Goal: Transaction & Acquisition: Purchase product/service

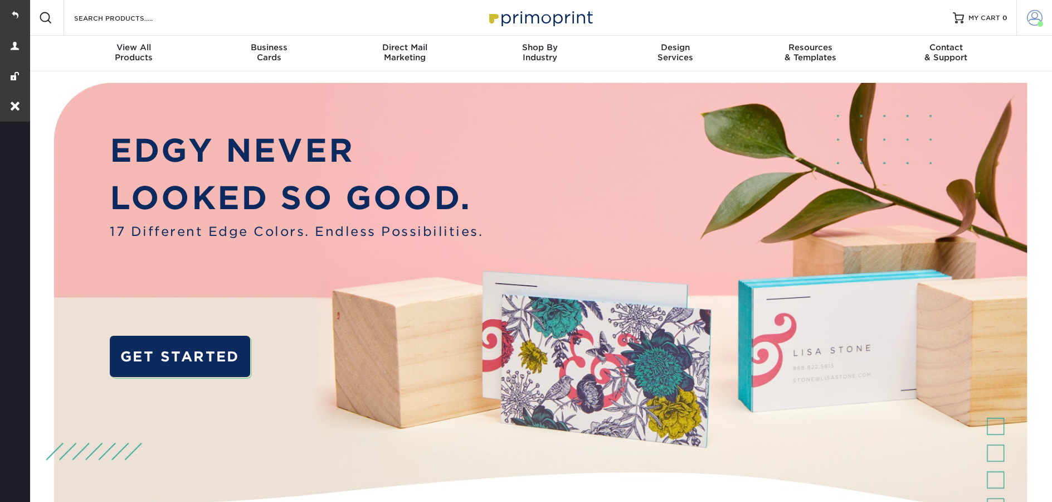
click at [1042, 17] on span at bounding box center [1035, 18] width 16 height 16
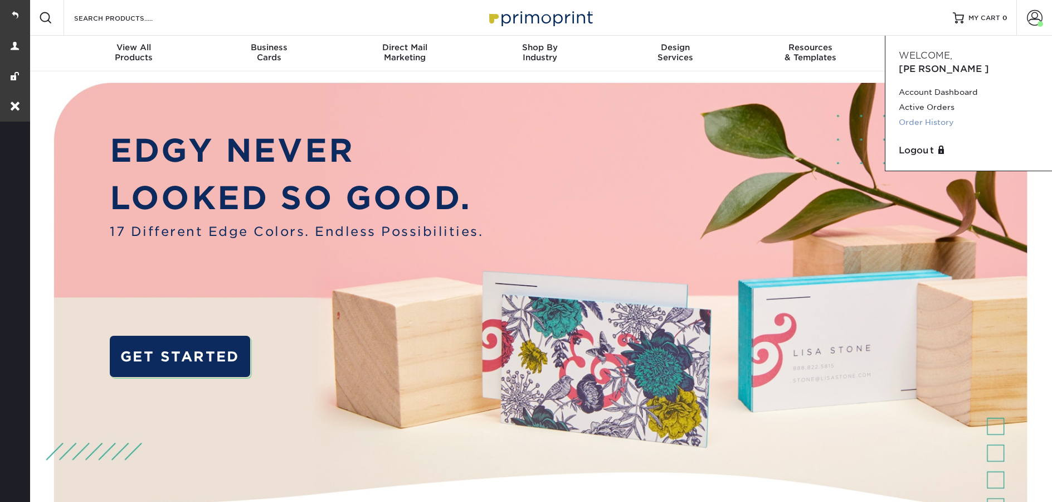
click at [933, 115] on link "Order History" at bounding box center [969, 122] width 140 height 15
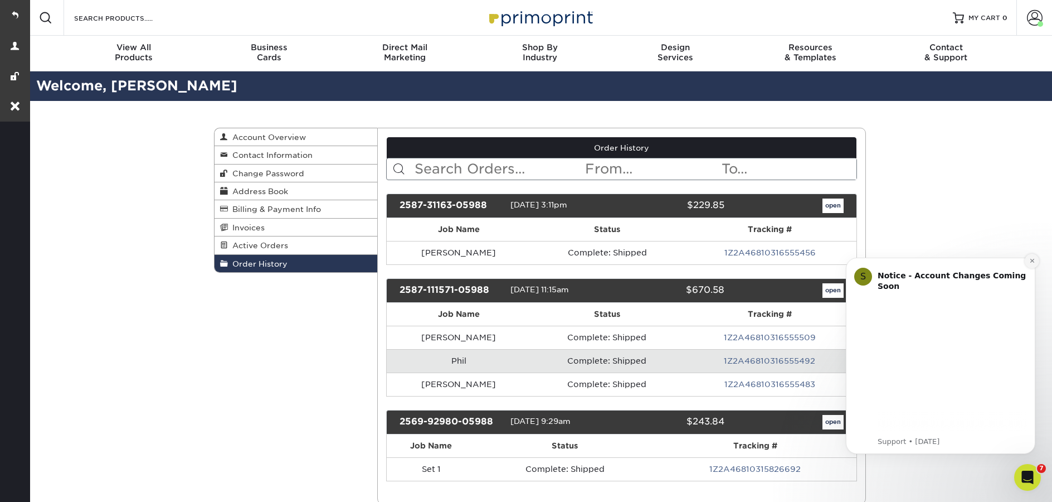
click at [1030, 262] on icon "Dismiss notification" at bounding box center [1032, 260] width 6 height 6
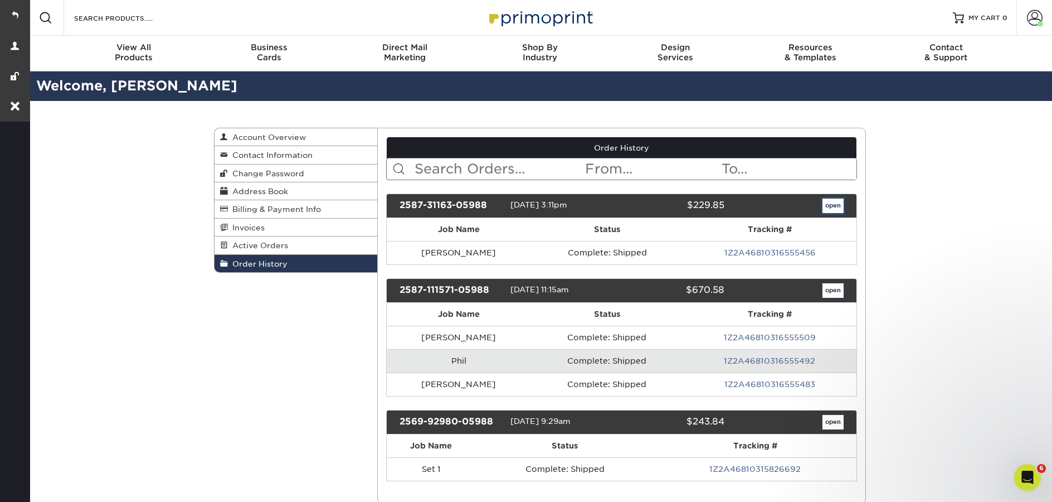
click at [834, 206] on link "open" at bounding box center [833, 205] width 21 height 14
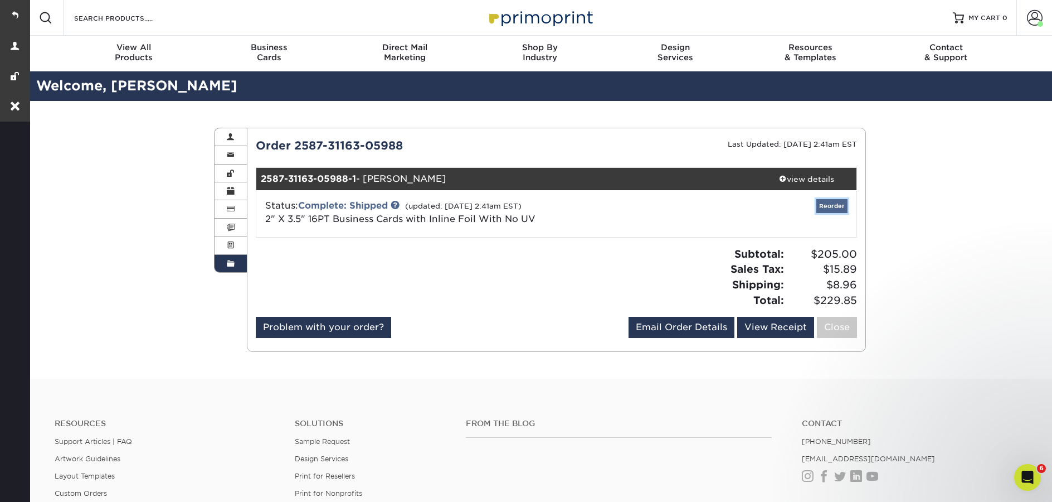
click at [835, 208] on link "Reorder" at bounding box center [831, 206] width 31 height 14
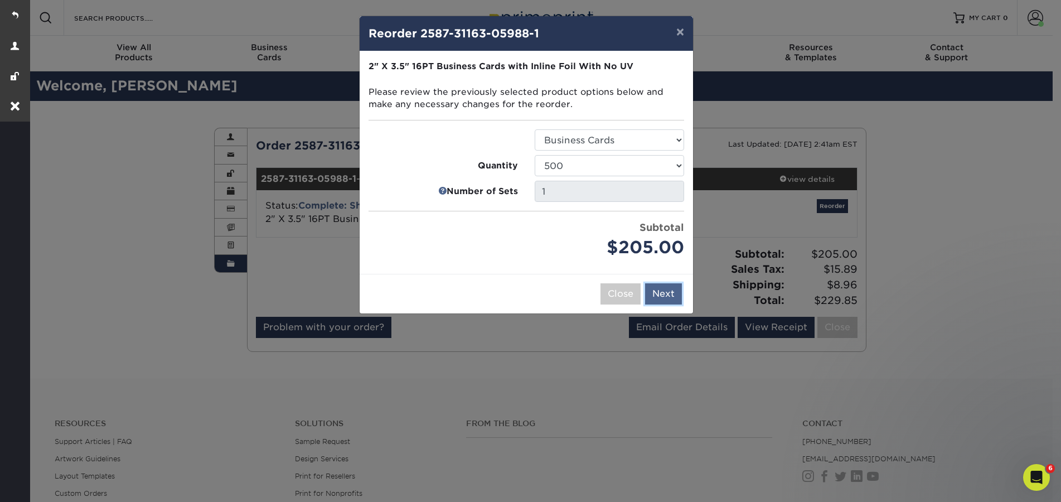
click at [661, 289] on button "Next" at bounding box center [663, 293] width 37 height 21
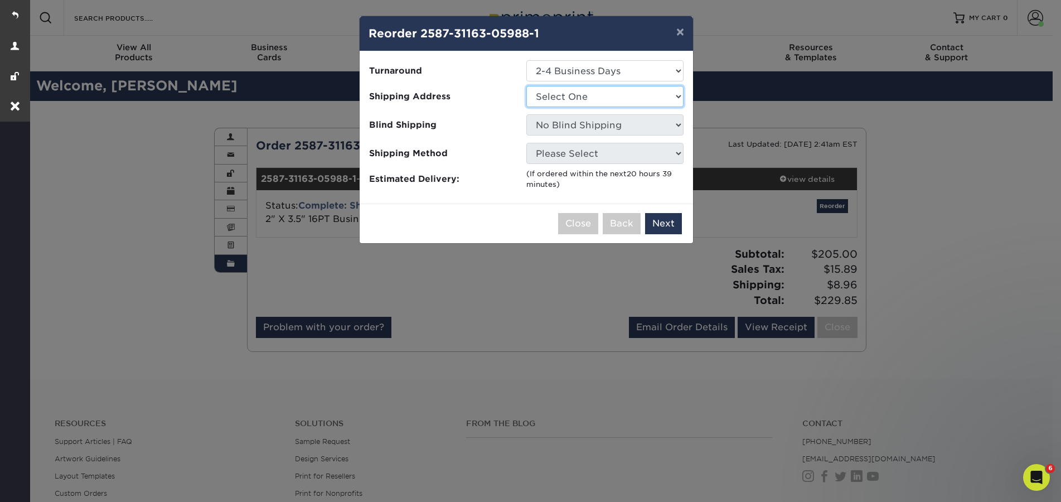
click at [551, 98] on select "Select One Brendan O'Mahoney Marcel Martinez Meg Bell Natalie Biz Ca Phil Reis …" at bounding box center [604, 96] width 157 height 21
click at [500, 276] on div "× Reorder 2587-31163-05988-1 Please select all options to continue. Only quanti…" at bounding box center [530, 251] width 1061 height 502
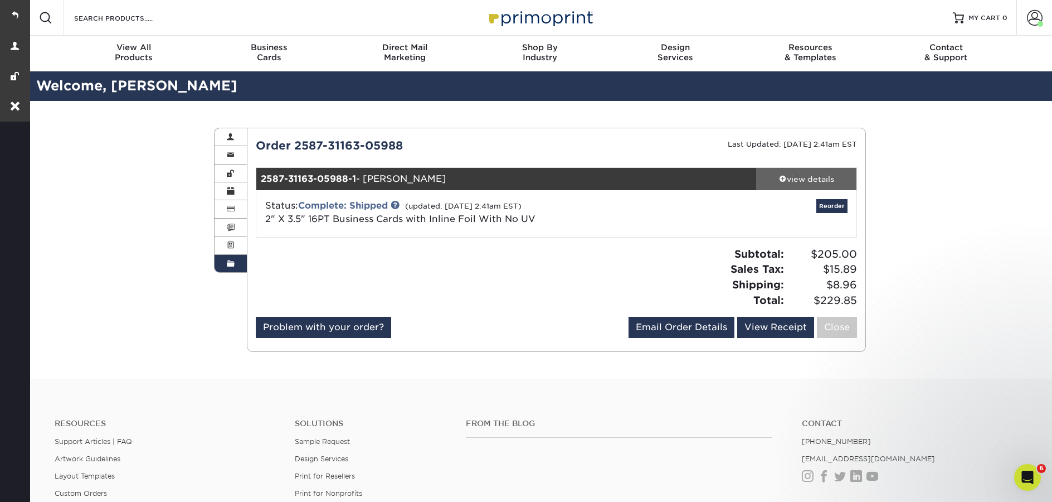
click at [784, 181] on div "view details" at bounding box center [806, 178] width 100 height 11
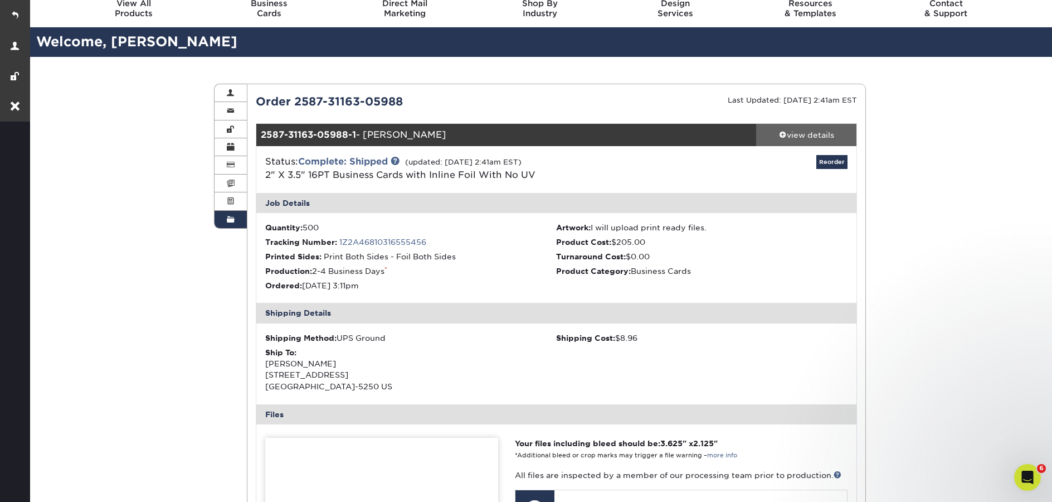
scroll to position [55, 0]
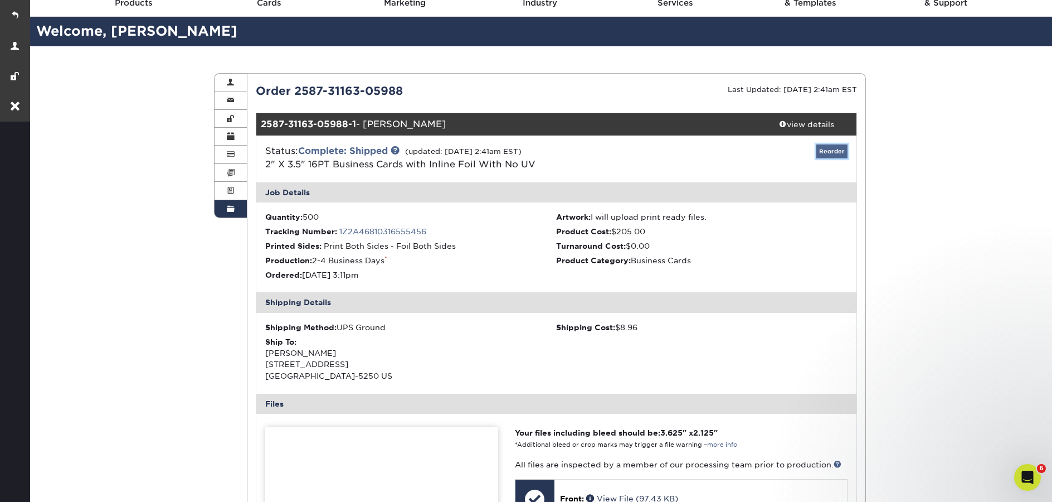
click at [843, 152] on link "Reorder" at bounding box center [831, 151] width 31 height 14
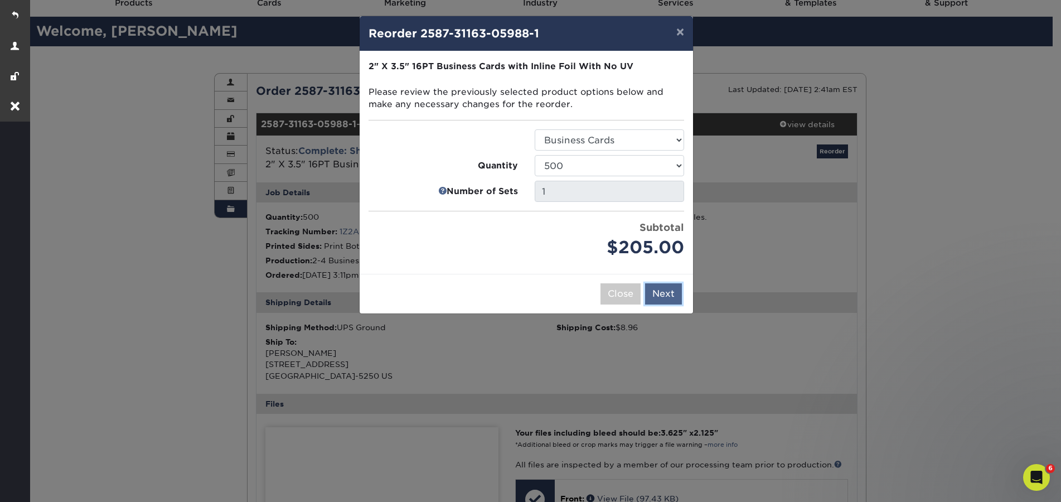
click at [678, 292] on button "Next" at bounding box center [663, 293] width 37 height 21
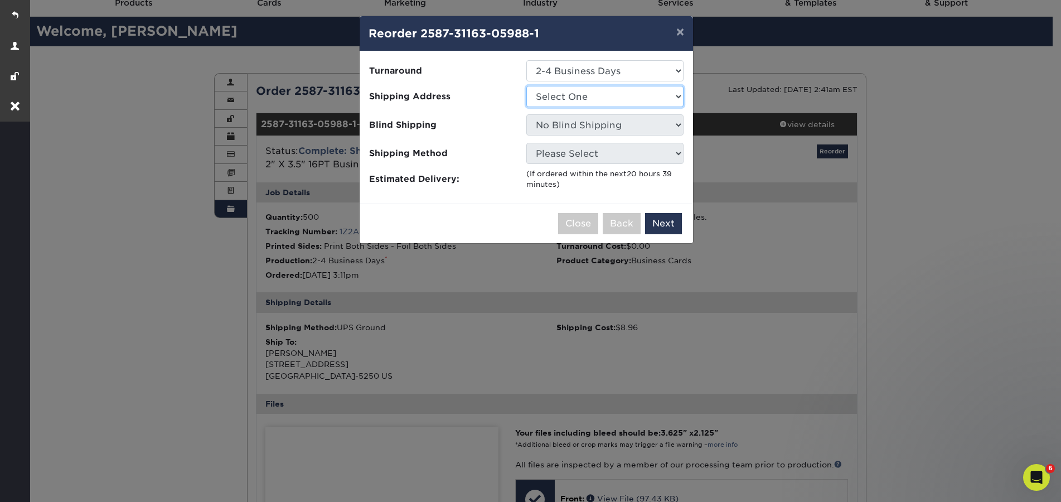
click at [561, 95] on select "Select One Brendan O'Mahoney Marcel Martinez Meg Bell Natalie Biz Ca Phil Reis …" at bounding box center [604, 96] width 157 height 21
select select "284832"
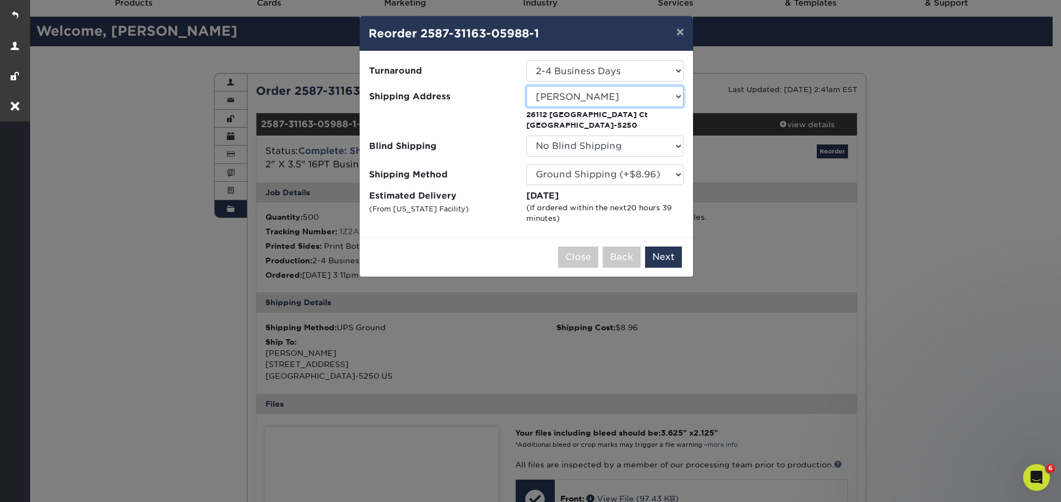
click at [677, 100] on select "Select One Brendan O'Mahoney Marcel Martinez Meg Bell Natalie Biz Ca Phil Reis …" at bounding box center [604, 96] width 157 height 21
click at [526, 86] on select "Select One Brendan O'Mahoney Marcel Martinez Meg Bell Natalie Biz Ca Phil Reis …" at bounding box center [604, 96] width 157 height 21
click at [673, 261] on button "Next" at bounding box center [663, 256] width 37 height 21
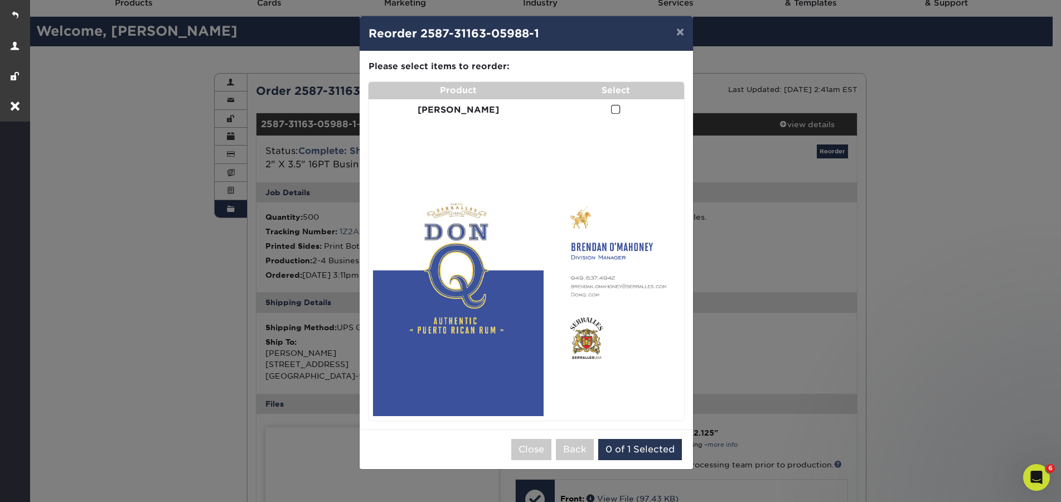
click at [611, 113] on span at bounding box center [615, 109] width 9 height 11
click at [0, 0] on input "checkbox" at bounding box center [0, 0] width 0 height 0
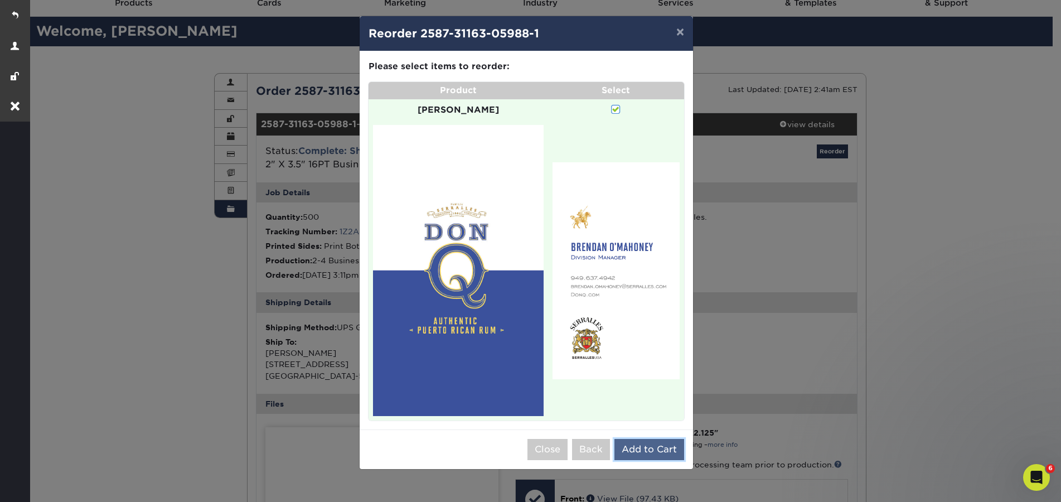
click at [654, 439] on button "Add to Cart" at bounding box center [649, 449] width 70 height 21
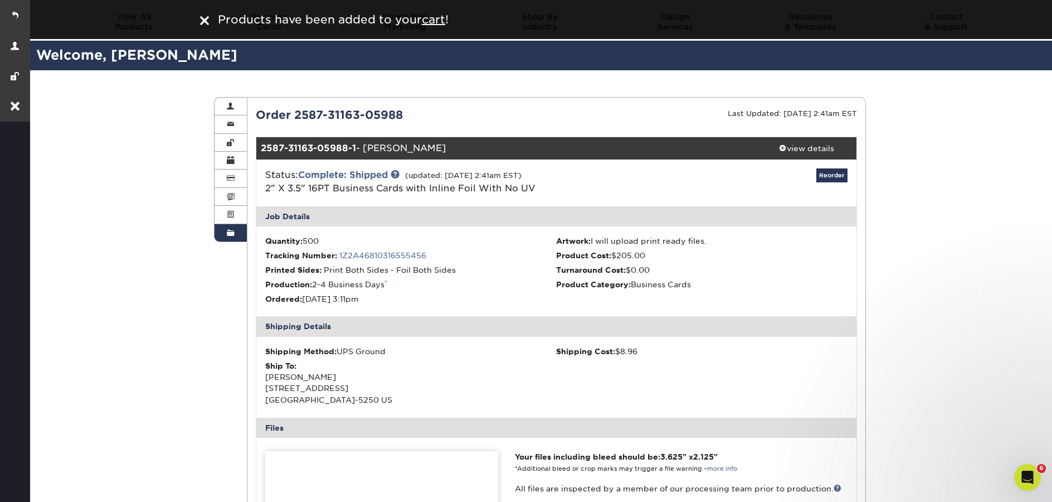
scroll to position [0, 0]
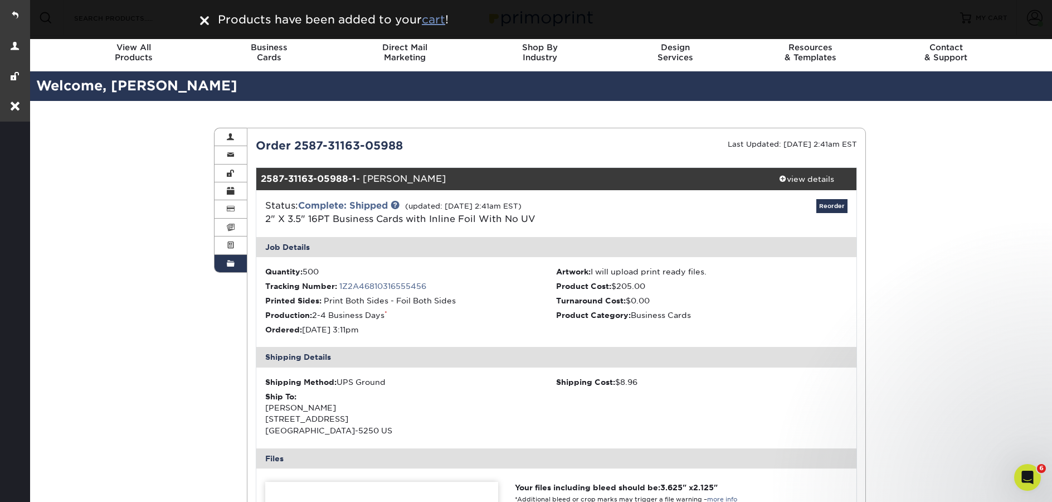
click at [441, 22] on u "cart" at bounding box center [433, 19] width 23 height 13
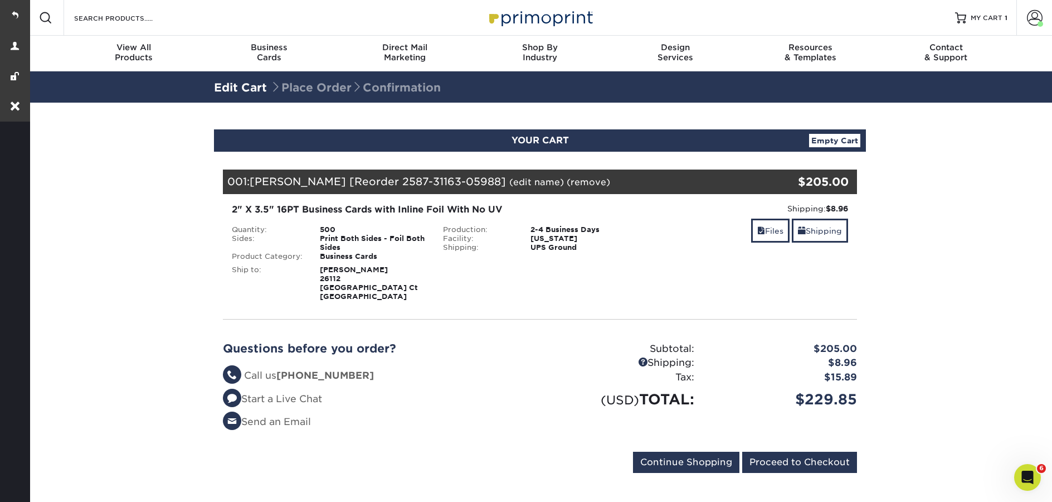
click at [509, 185] on link "(edit name)" at bounding box center [536, 182] width 55 height 11
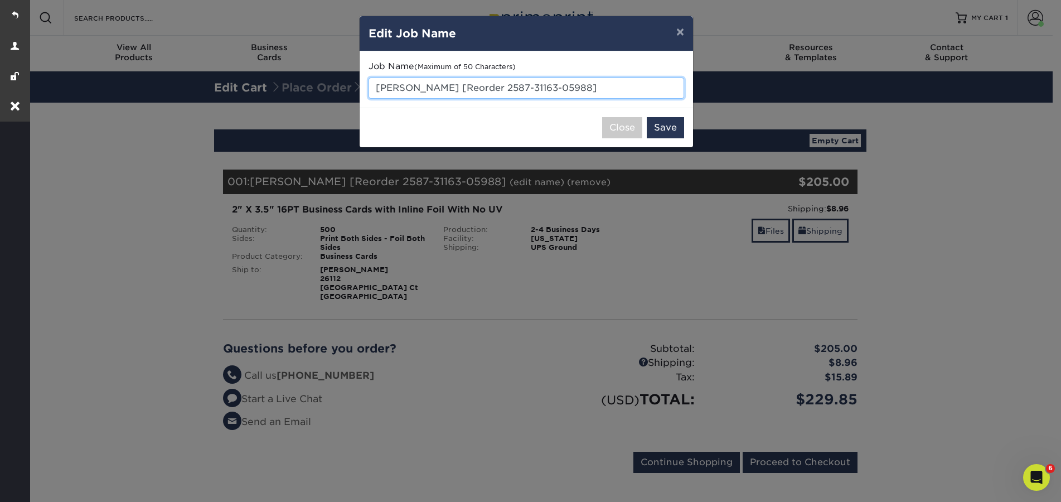
drag, startPoint x: 558, startPoint y: 91, endPoint x: 375, endPoint y: 89, distance: 183.4
click at [375, 89] on input "Brendan [Reorder 2587-31163-05988]" at bounding box center [525, 87] width 315 height 21
paste input "George Hutchinson"
type input "[PERSON_NAME]"
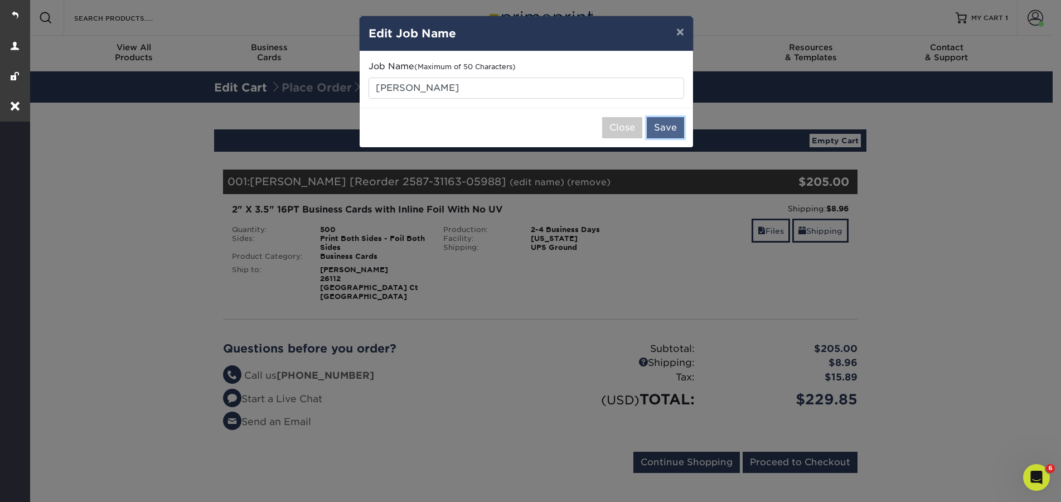
click at [663, 130] on button "Save" at bounding box center [664, 127] width 37 height 21
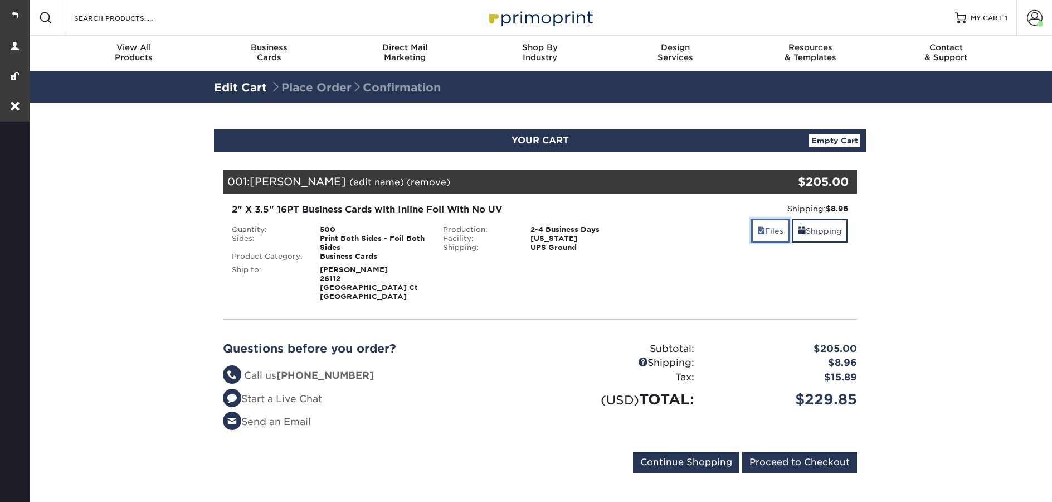
click at [764, 226] on link "Files" at bounding box center [770, 230] width 38 height 24
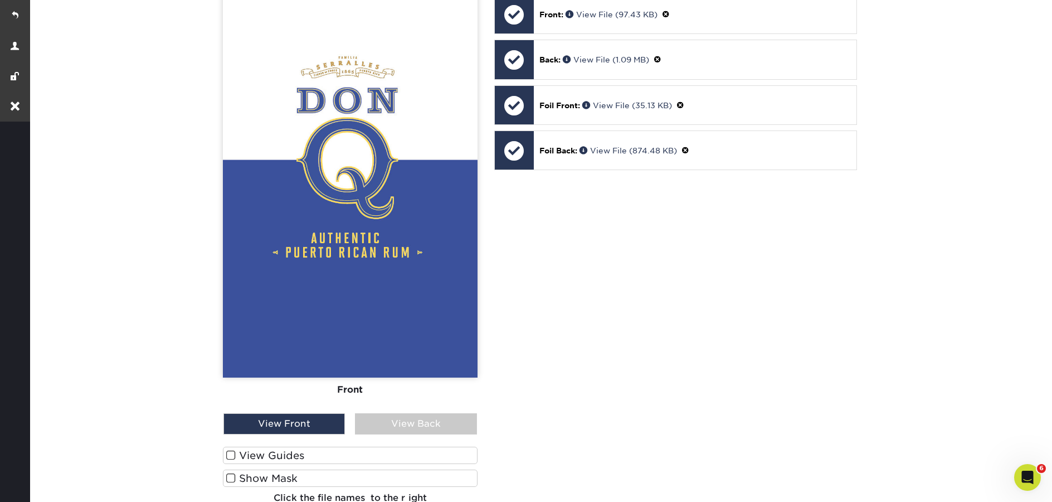
scroll to position [436, 0]
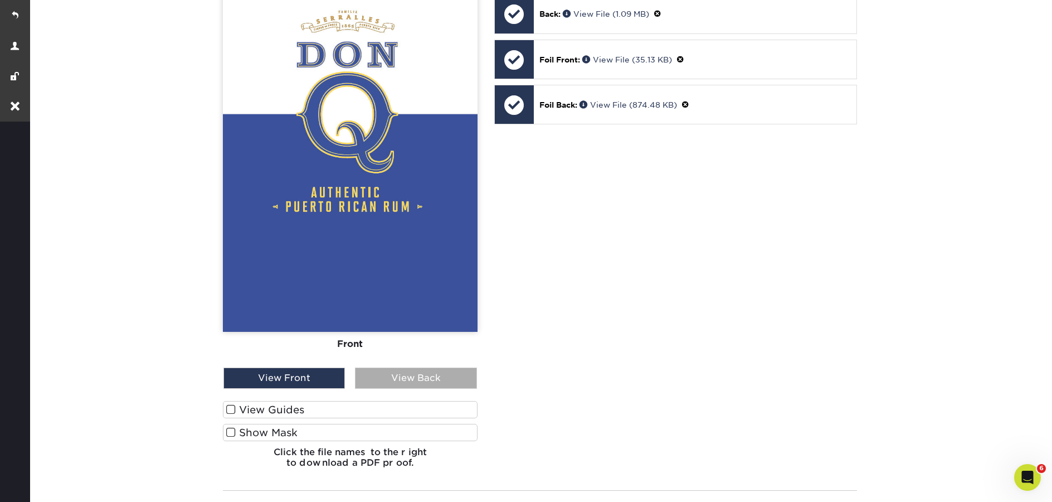
click at [395, 373] on div "View Back" at bounding box center [415, 377] width 121 height 21
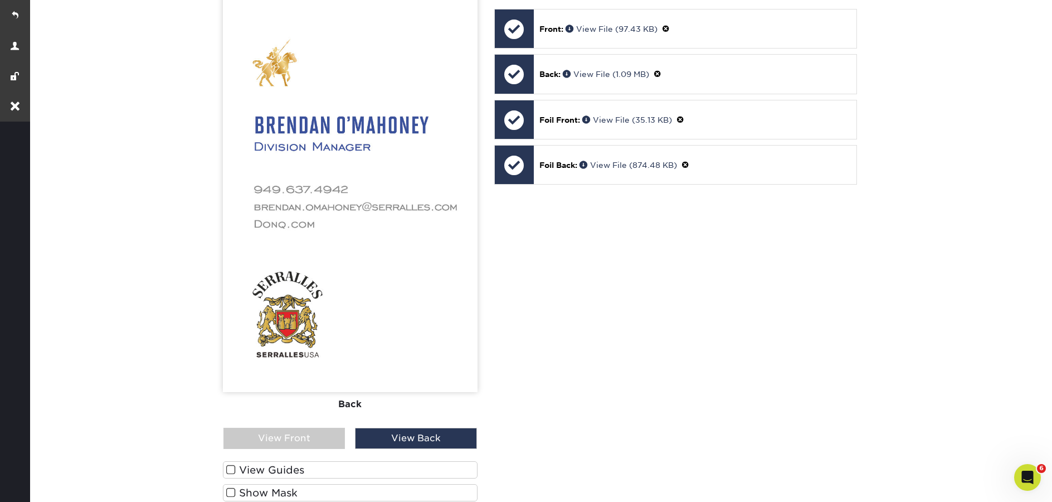
scroll to position [352, 0]
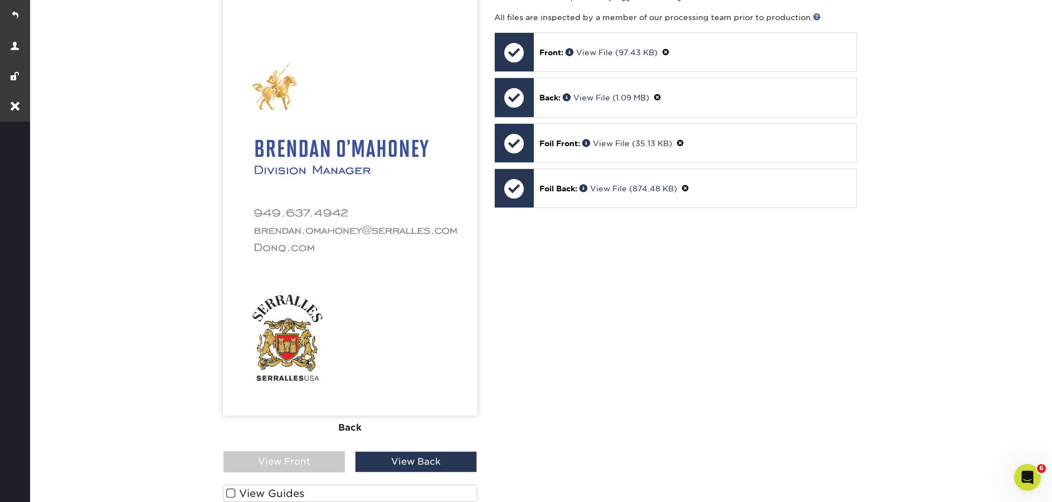
click at [265, 484] on label "View Guides" at bounding box center [350, 492] width 255 height 17
click at [0, 0] on input "View Guides" at bounding box center [0, 0] width 0 height 0
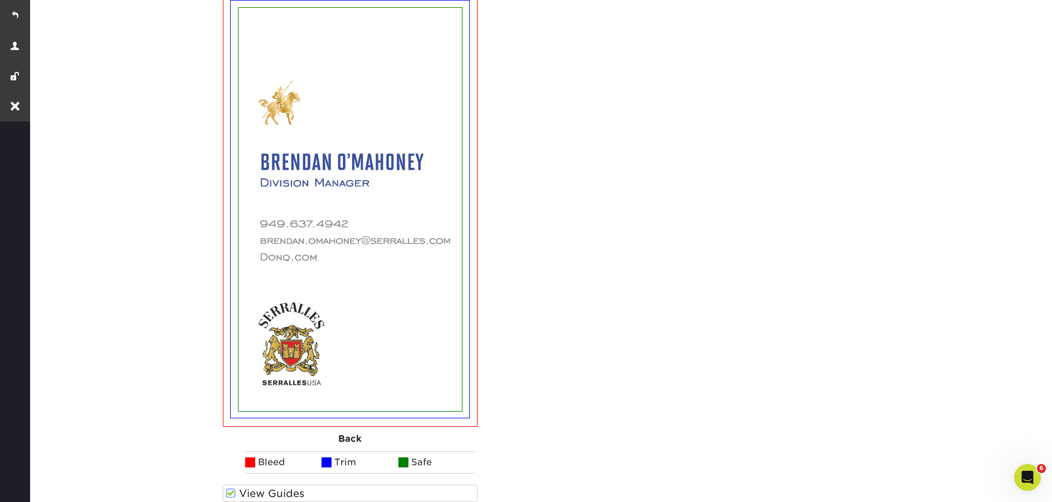
click at [265, 484] on label "View Guides" at bounding box center [350, 492] width 255 height 17
click at [0, 0] on input "View Guides" at bounding box center [0, 0] width 0 height 0
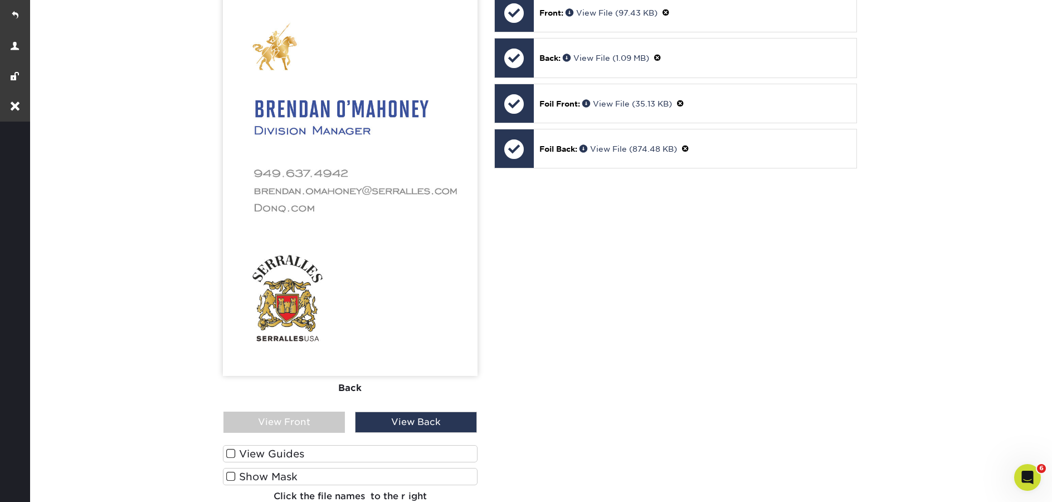
scroll to position [417, 0]
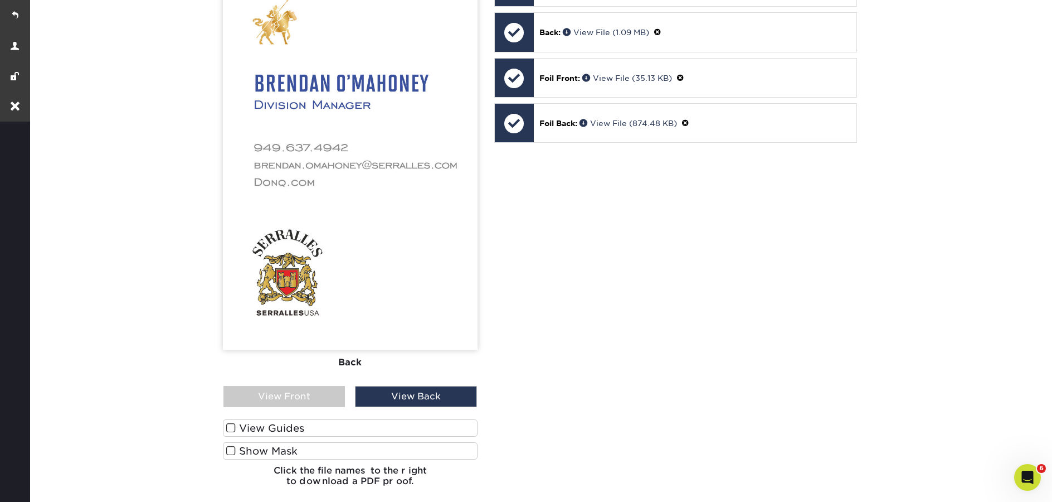
click at [260, 442] on label "Show Mask" at bounding box center [350, 450] width 255 height 17
click at [0, 0] on input "Show Mask" at bounding box center [0, 0] width 0 height 0
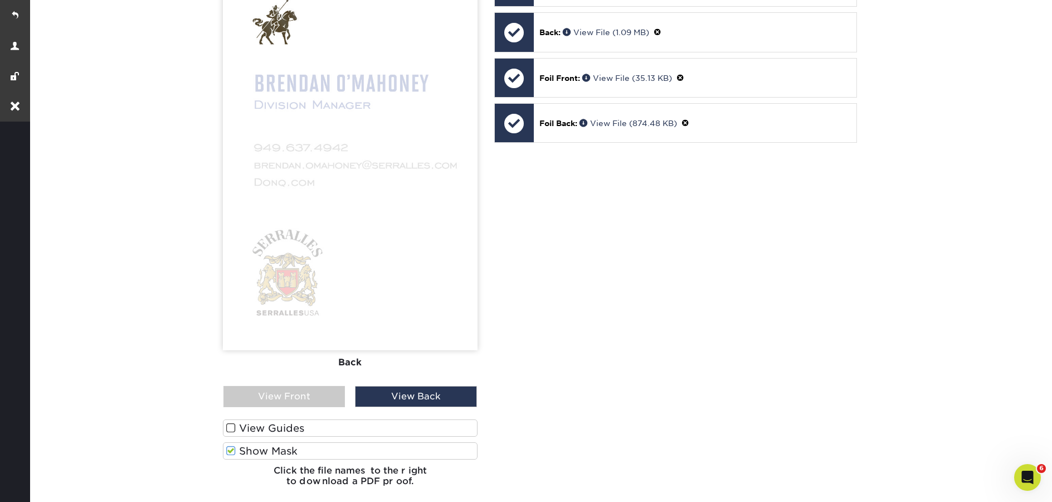
click at [248, 442] on label "Show Mask" at bounding box center [350, 450] width 255 height 17
click at [0, 0] on input "Show Mask" at bounding box center [0, 0] width 0 height 0
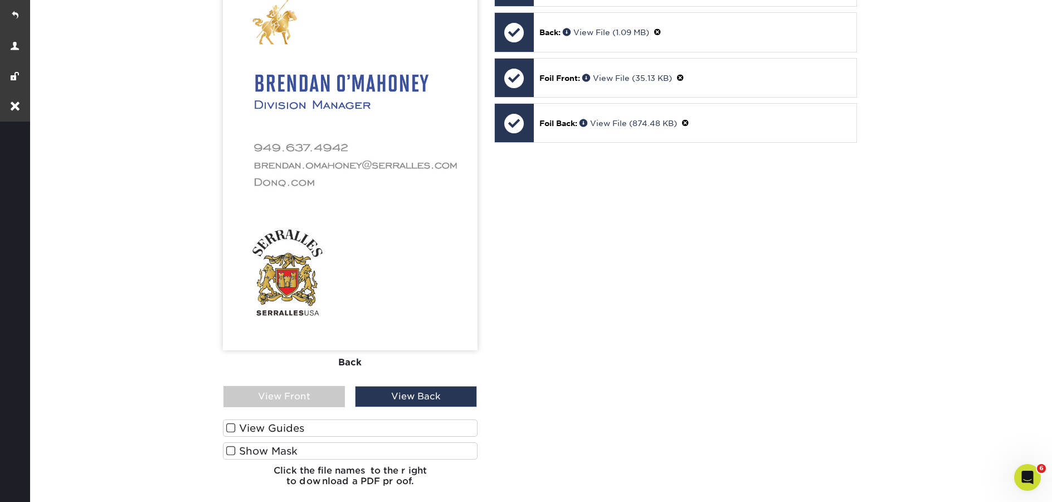
click at [248, 442] on label "Show Mask" at bounding box center [350, 450] width 255 height 17
click at [0, 0] on input "Show Mask" at bounding box center [0, 0] width 0 height 0
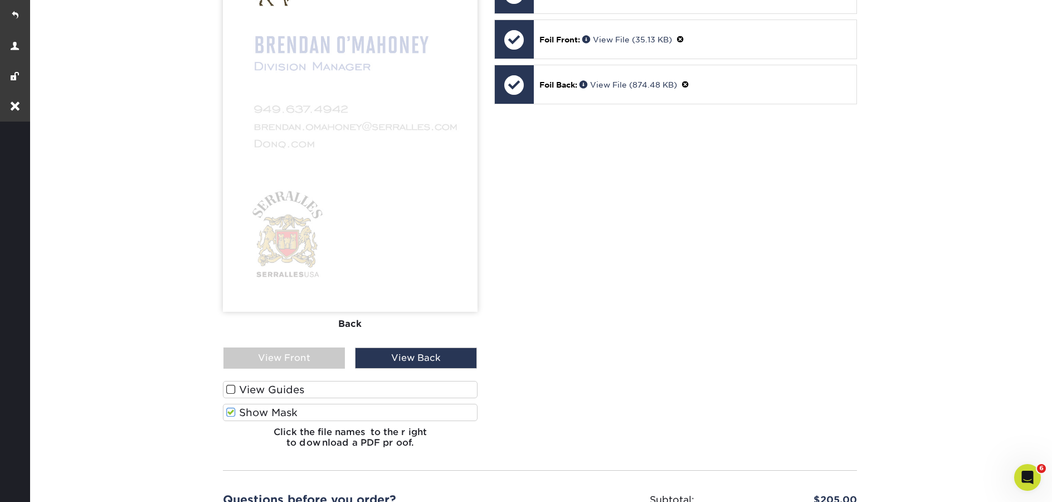
scroll to position [461, 0]
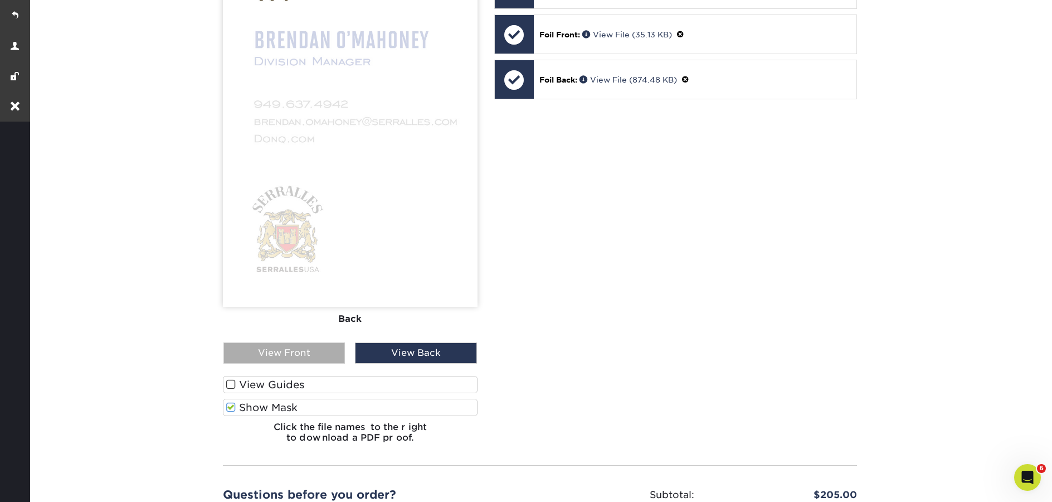
click at [283, 348] on div "View Front" at bounding box center [283, 352] width 121 height 21
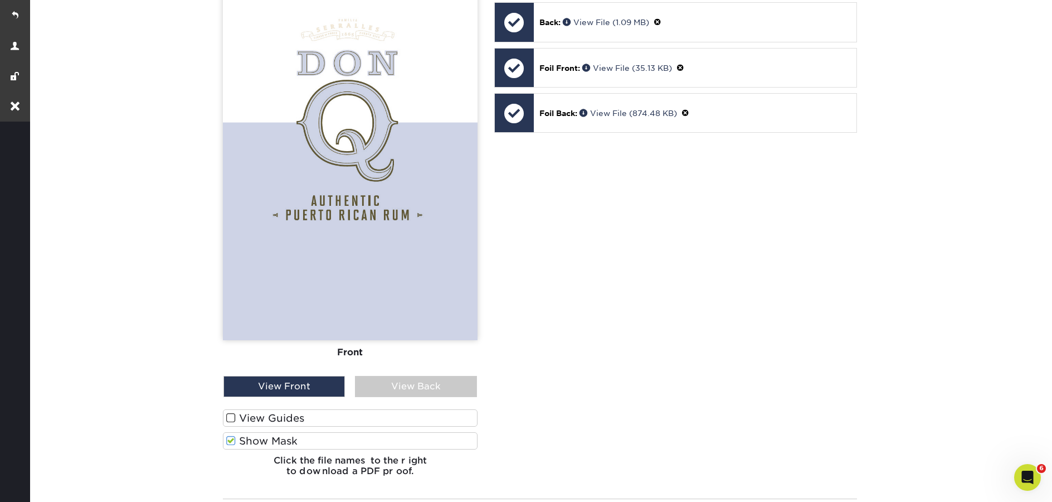
scroll to position [475, 0]
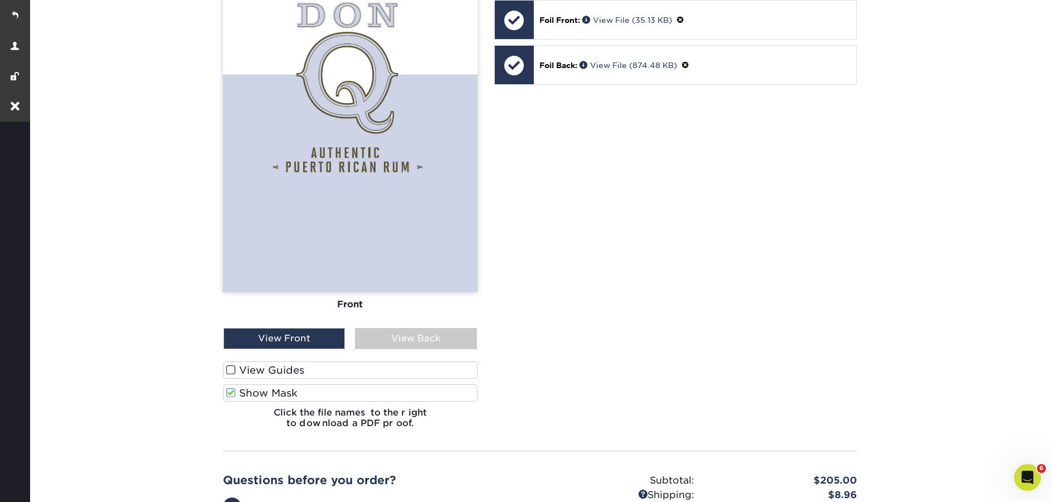
click at [271, 390] on label "Show Mask" at bounding box center [350, 392] width 255 height 17
click at [0, 0] on input "Show Mask" at bounding box center [0, 0] width 0 height 0
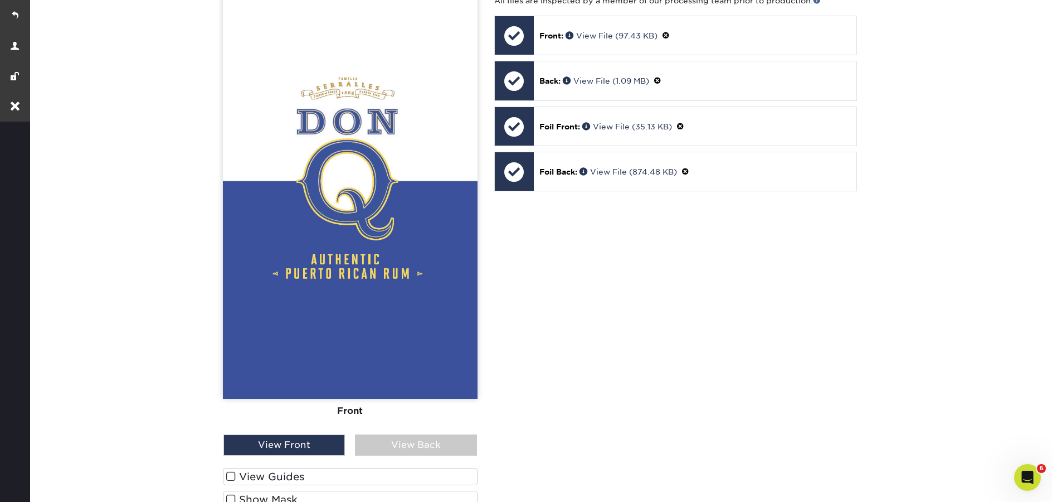
scroll to position [370, 0]
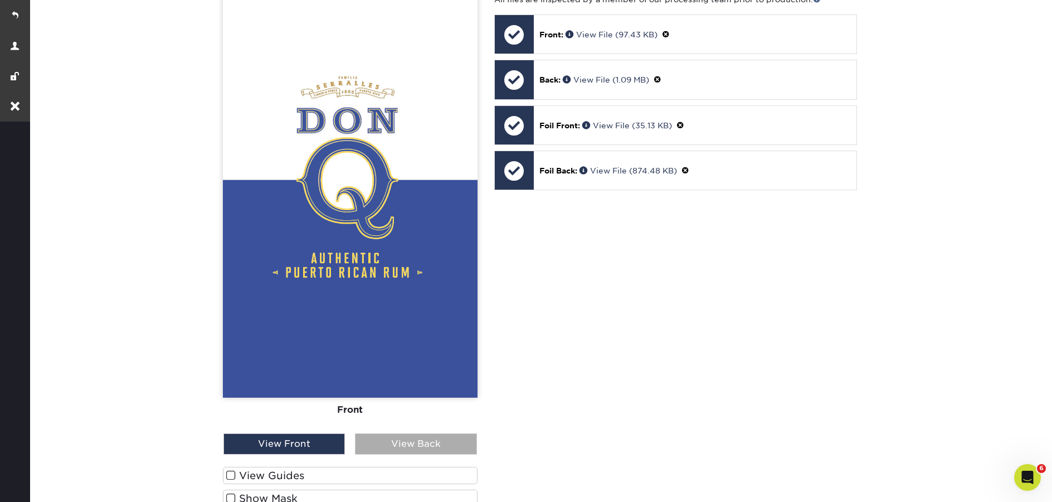
click at [396, 435] on div "View Back" at bounding box center [415, 443] width 121 height 21
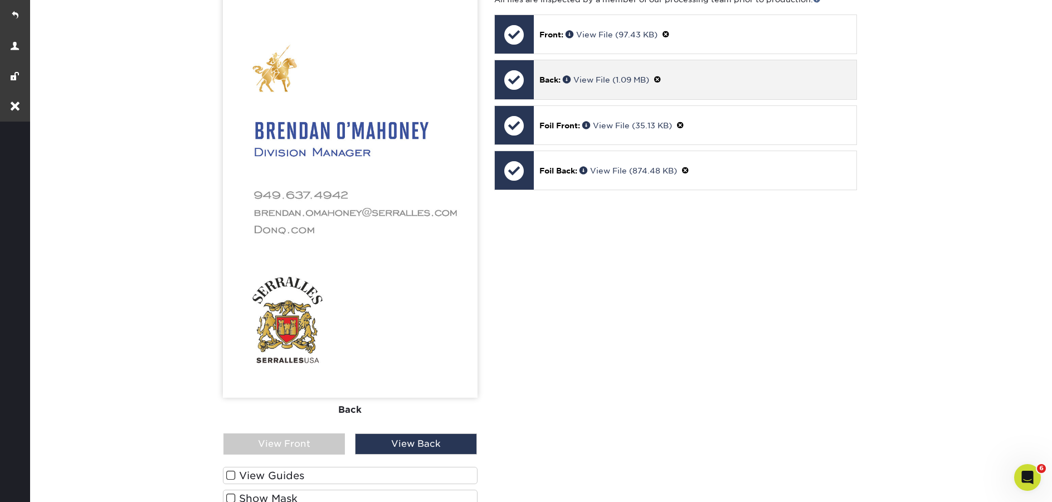
click at [662, 75] on span at bounding box center [658, 79] width 8 height 9
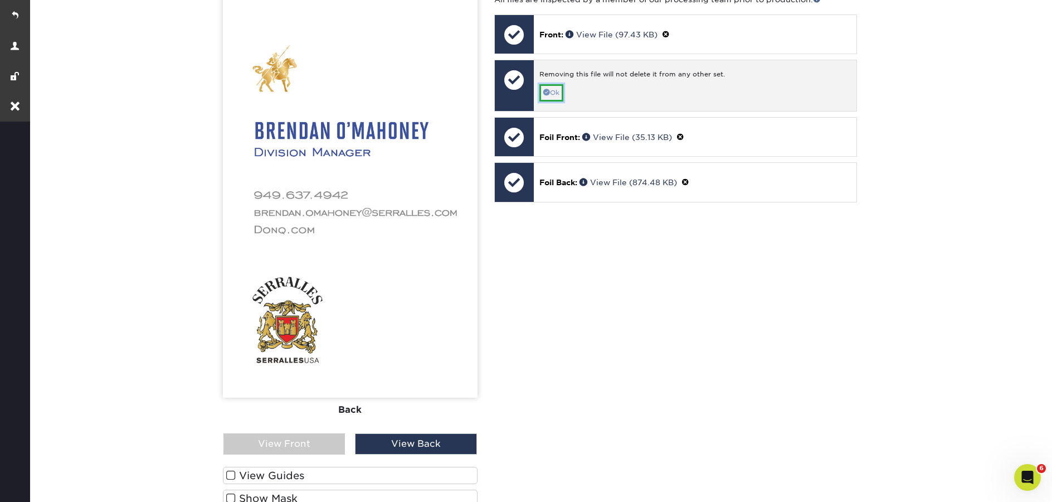
click at [559, 86] on link "Ok" at bounding box center [551, 92] width 24 height 17
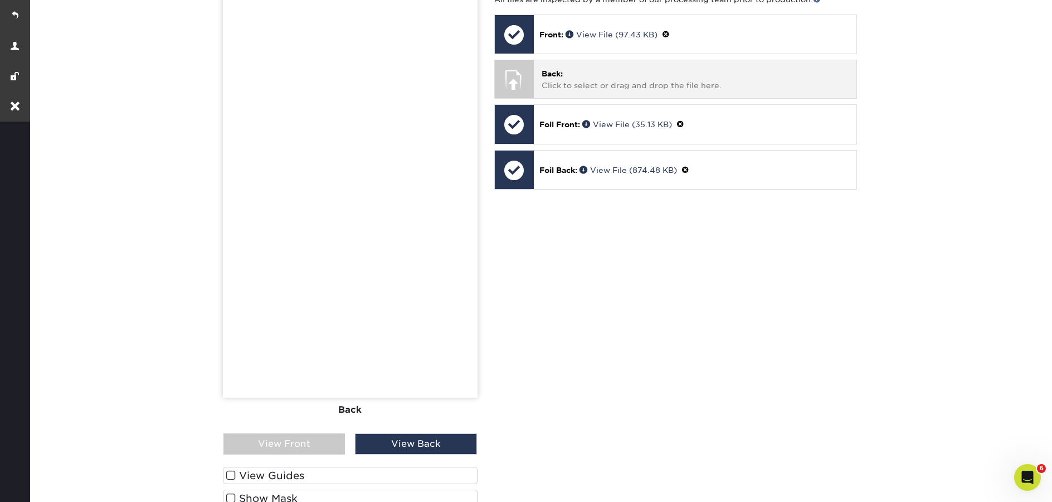
click at [536, 67] on div "Back: Click to select or drag and drop the file here. Choose file" at bounding box center [695, 78] width 323 height 37
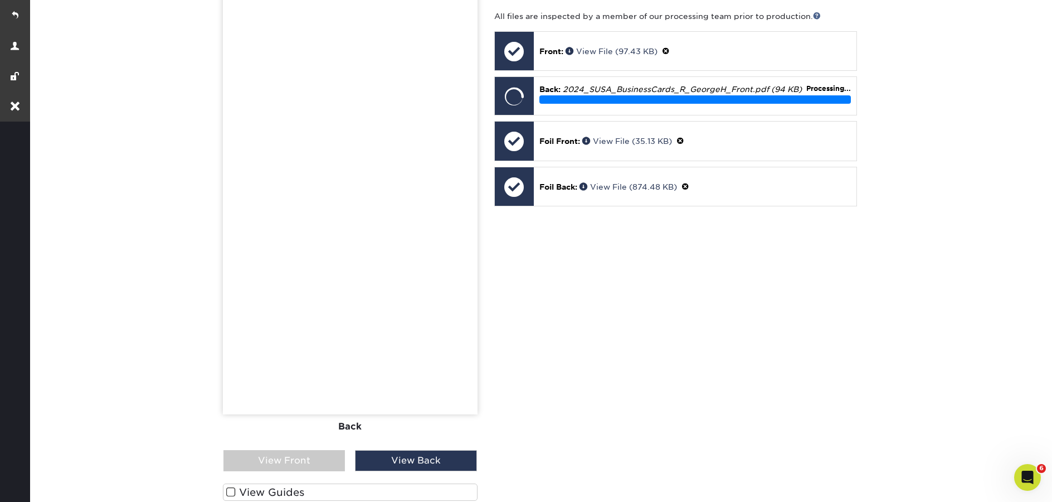
scroll to position [288, 0]
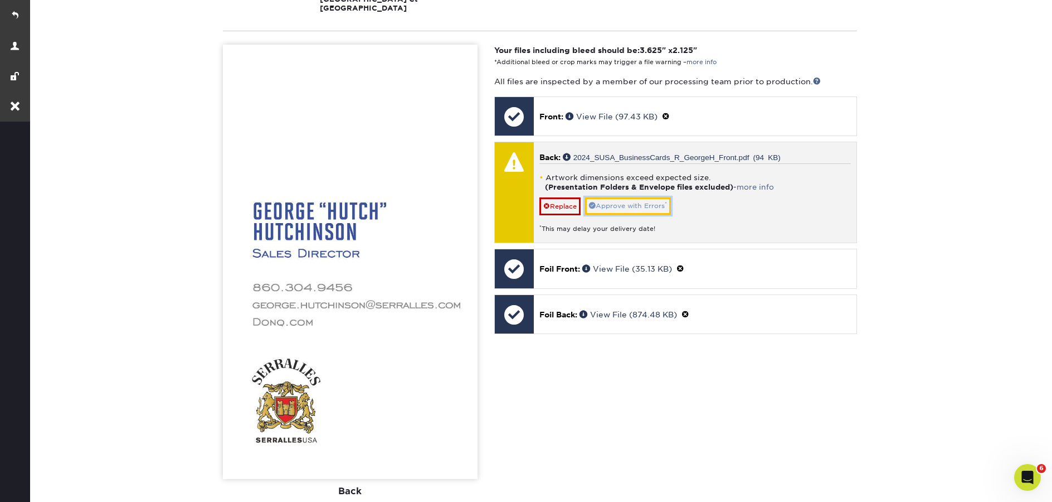
click at [647, 198] on link "Approve with Errors *" at bounding box center [628, 205] width 86 height 17
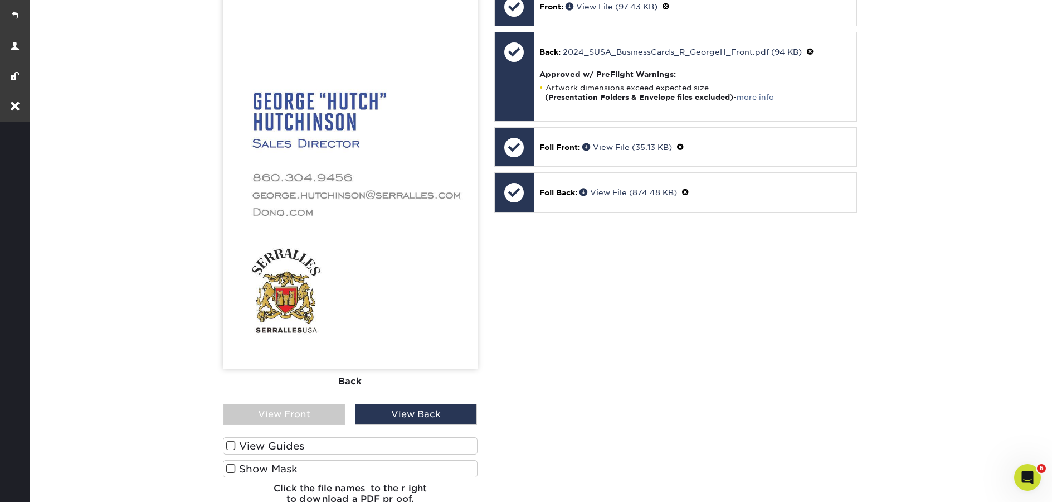
scroll to position [477, 0]
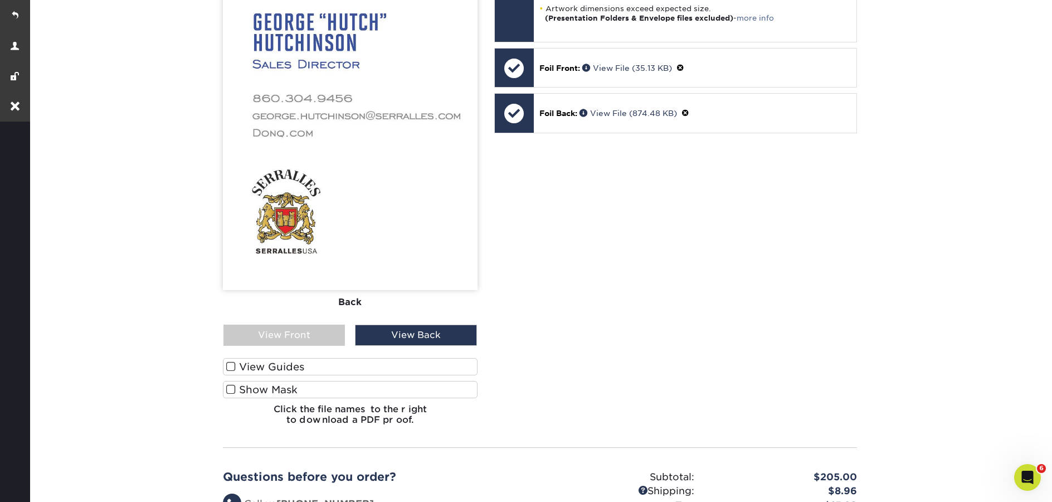
click at [343, 383] on label "Show Mask" at bounding box center [350, 389] width 255 height 17
click at [0, 0] on input "Show Mask" at bounding box center [0, 0] width 0 height 0
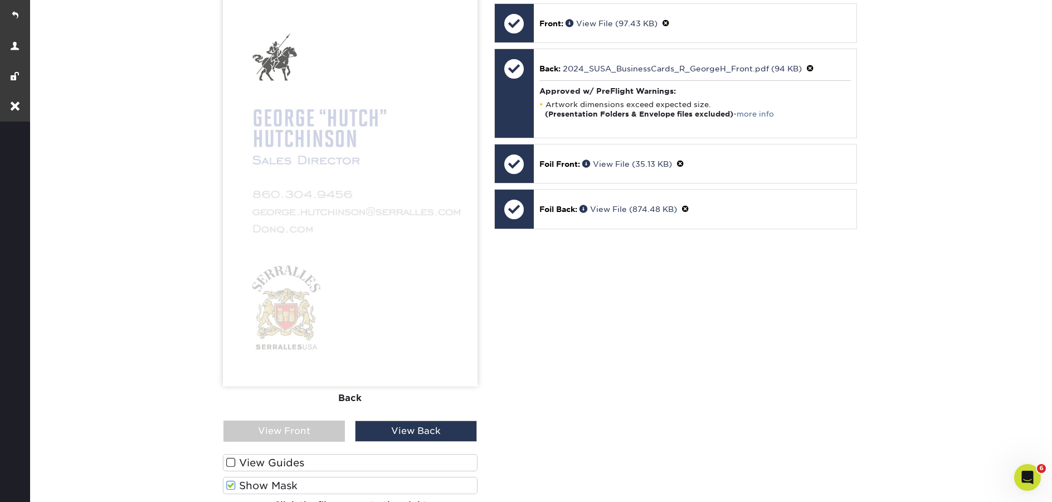
scroll to position [381, 0]
click at [329, 479] on label "Show Mask" at bounding box center [350, 484] width 255 height 17
click at [0, 0] on input "Show Mask" at bounding box center [0, 0] width 0 height 0
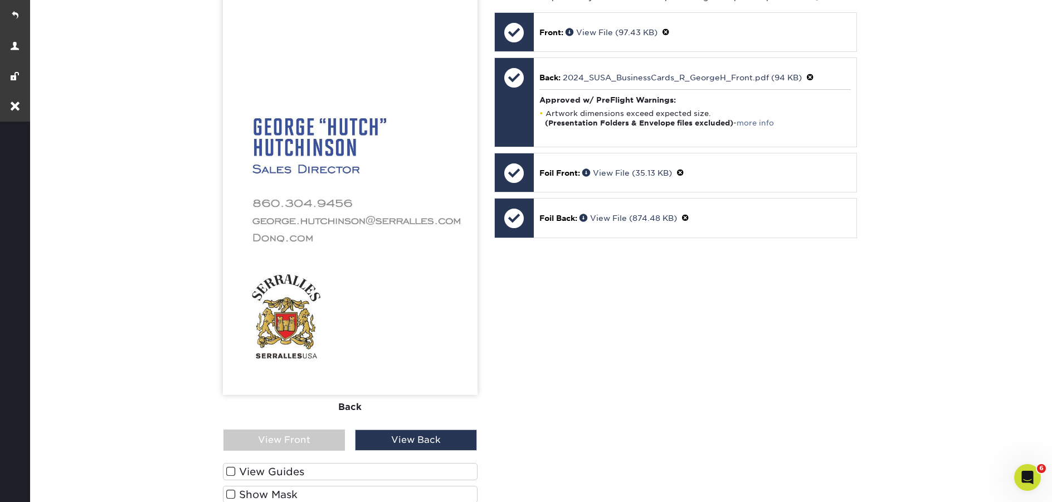
scroll to position [0, 0]
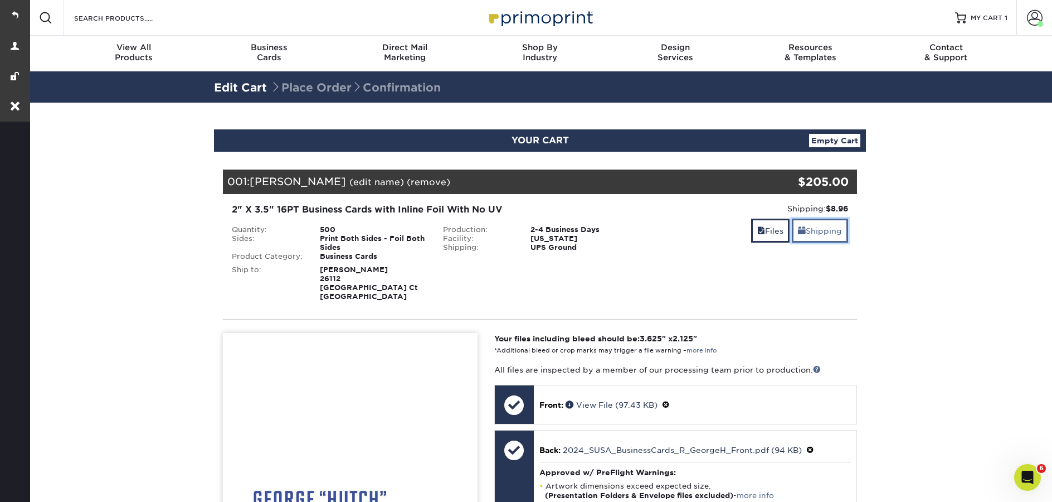
click at [813, 236] on link "Shipping" at bounding box center [820, 230] width 56 height 24
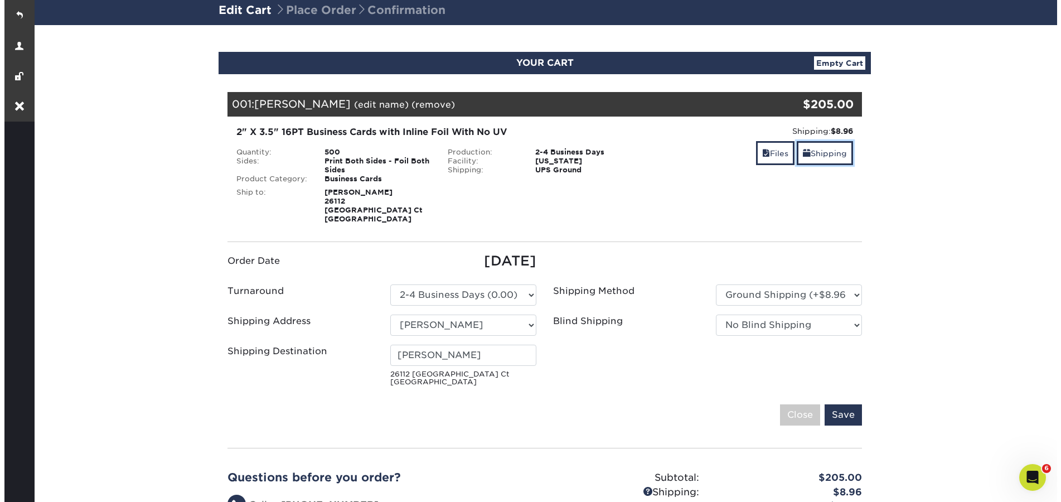
scroll to position [84, 0]
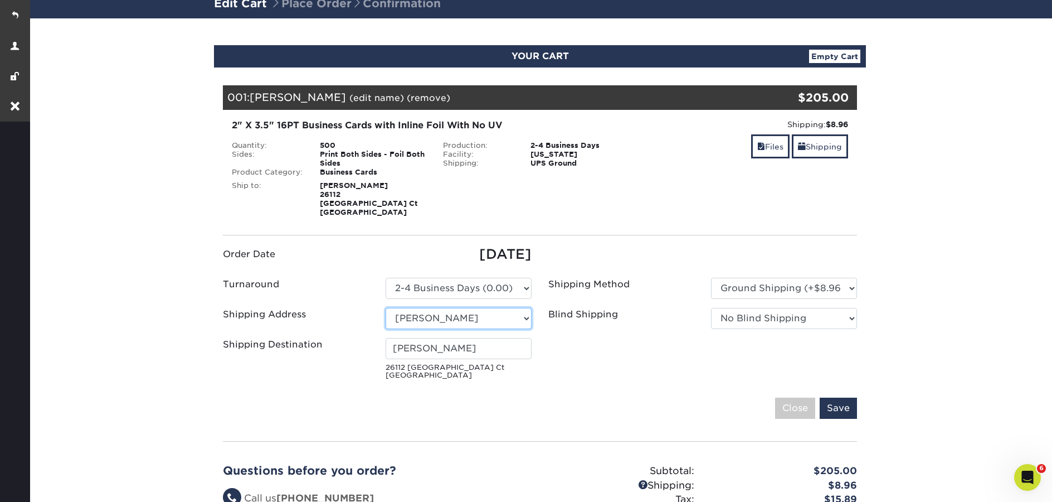
click at [513, 308] on select "Select One Brendan O'Mahoney Marcel Martinez Meg Bell Natalie Biz Ca Phil Reis …" at bounding box center [459, 318] width 146 height 21
select select "newaddress"
click at [386, 308] on select "Select One Brendan O'Mahoney Marcel Martinez Meg Bell Natalie Biz Ca Phil Reis …" at bounding box center [459, 318] width 146 height 21
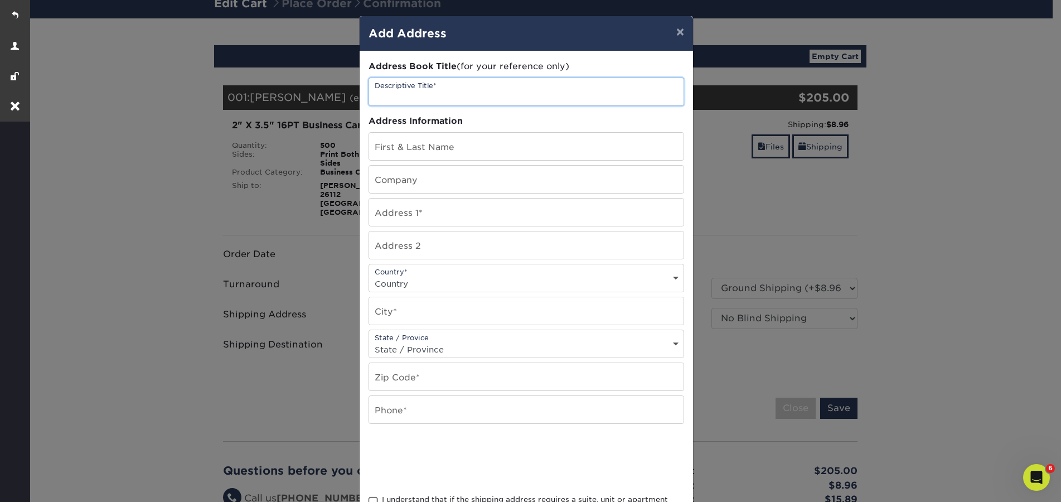
click at [400, 89] on input "text" at bounding box center [526, 91] width 314 height 27
paste input "[PERSON_NAME]"
type input "[PERSON_NAME]"
click at [410, 145] on input "text" at bounding box center [526, 146] width 314 height 27
paste input "[PERSON_NAME]"
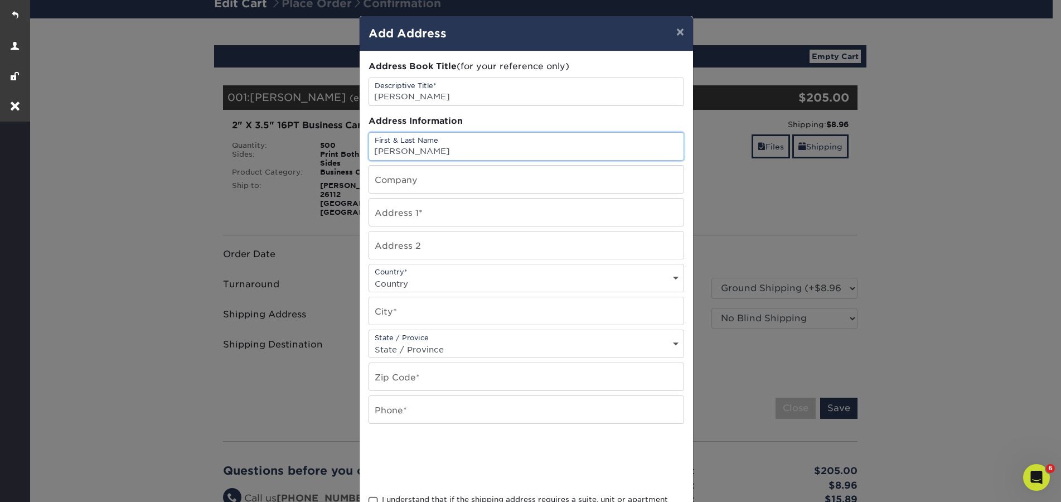
type input "[PERSON_NAME]"
click at [442, 212] on input "text" at bounding box center [526, 211] width 314 height 27
paste input "231 NW North Shore Dr"
type input "231 NW North Shore Dr"
click at [445, 271] on div "Country* Country United States Canada ----------------------------- Afghanistan…" at bounding box center [525, 278] width 315 height 28
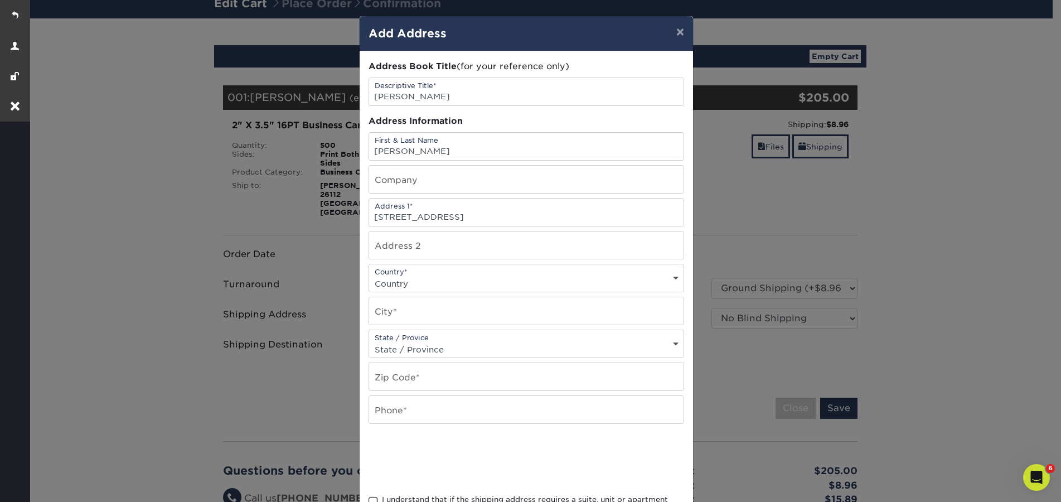
click at [450, 279] on select "Country United States Canada ----------------------------- Afghanistan Albania …" at bounding box center [526, 283] width 314 height 16
select select "US"
click at [369, 275] on select "Country United States Canada ----------------------------- Afghanistan Albania …" at bounding box center [526, 283] width 314 height 16
click at [434, 313] on input "text" at bounding box center [526, 310] width 314 height 27
paste input "Lake Waukomis"
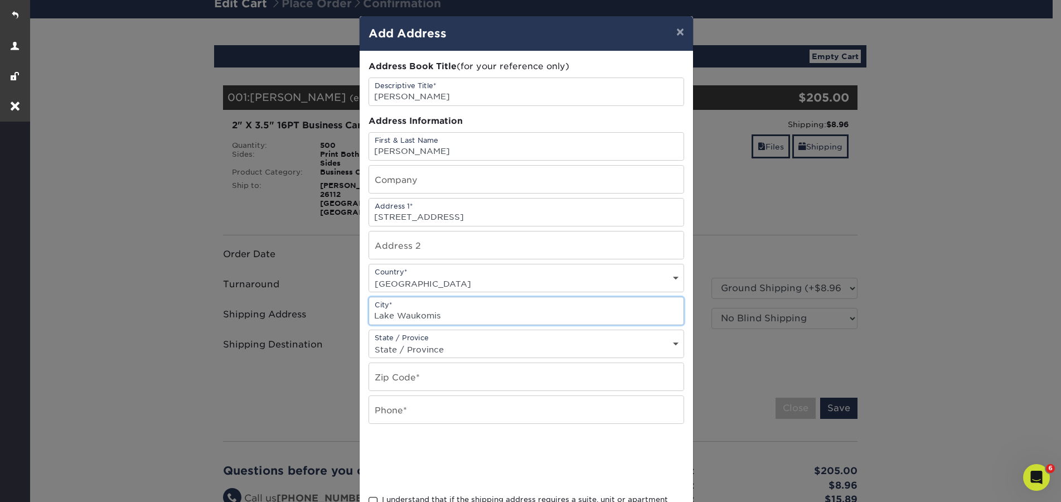
type input "Lake Waukomis"
click at [475, 349] on select "State / Province Alabama Alaska Arizona Arkansas California Colorado Connecticu…" at bounding box center [526, 349] width 314 height 16
select select "MT"
click at [369, 341] on select "State / Province Alabama Alaska Arizona Arkansas California Colorado Connecticu…" at bounding box center [526, 349] width 314 height 16
click at [411, 377] on input "text" at bounding box center [526, 376] width 314 height 27
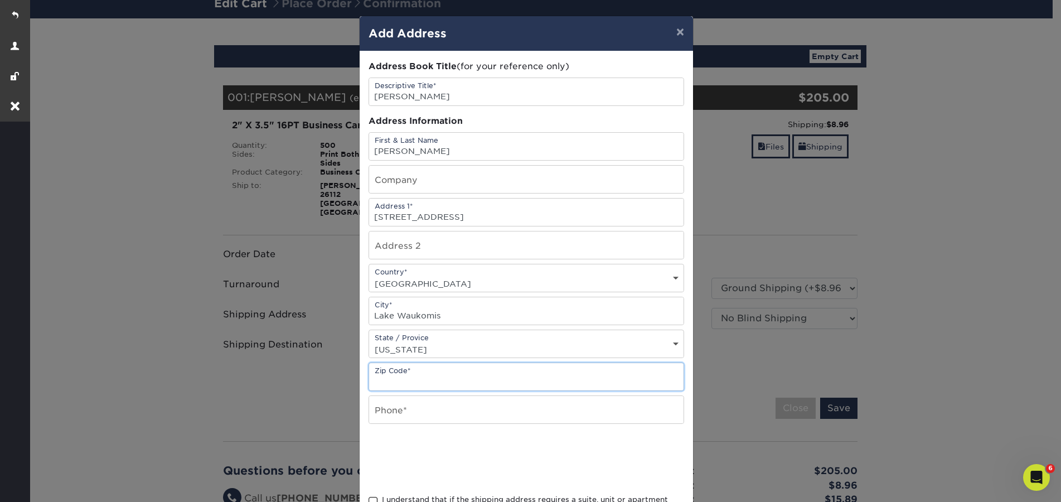
paste input "64151"
type input "64151"
click at [417, 412] on input "text" at bounding box center [526, 409] width 314 height 27
paste input "(860) 304-9456"
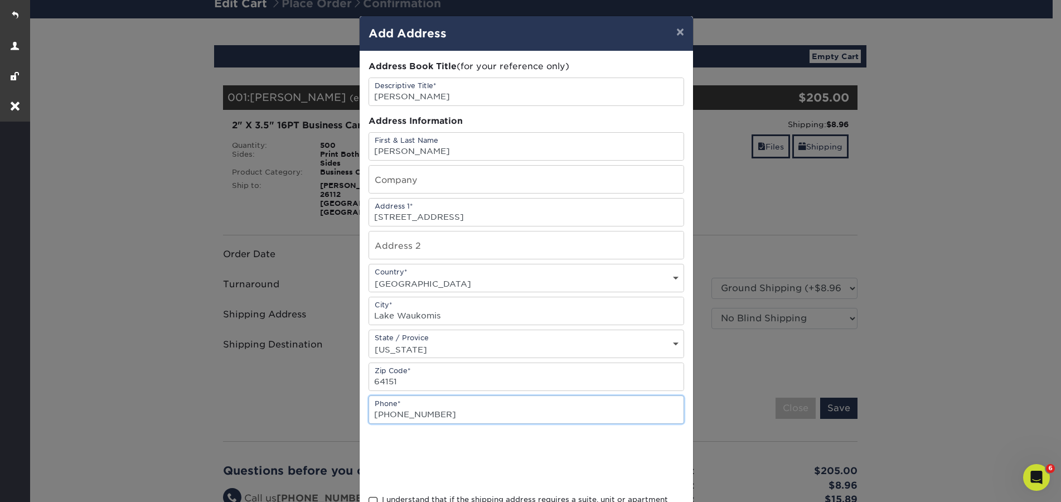
type input "(860) 304-9456"
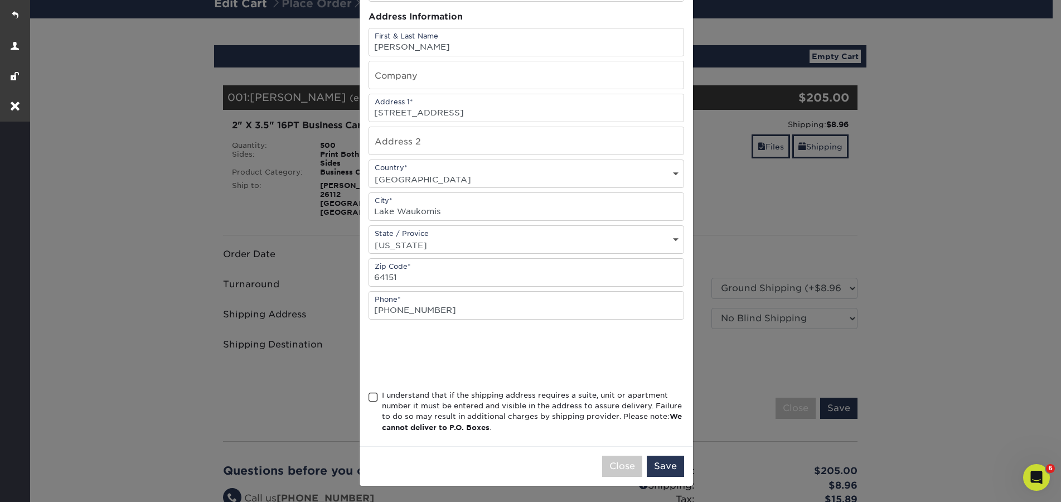
click at [369, 398] on span at bounding box center [372, 397] width 9 height 11
click at [0, 0] on input "I understand that if the shipping address requires a suite, unit or apartment n…" at bounding box center [0, 0] width 0 height 0
click at [663, 468] on button "Save" at bounding box center [664, 465] width 37 height 21
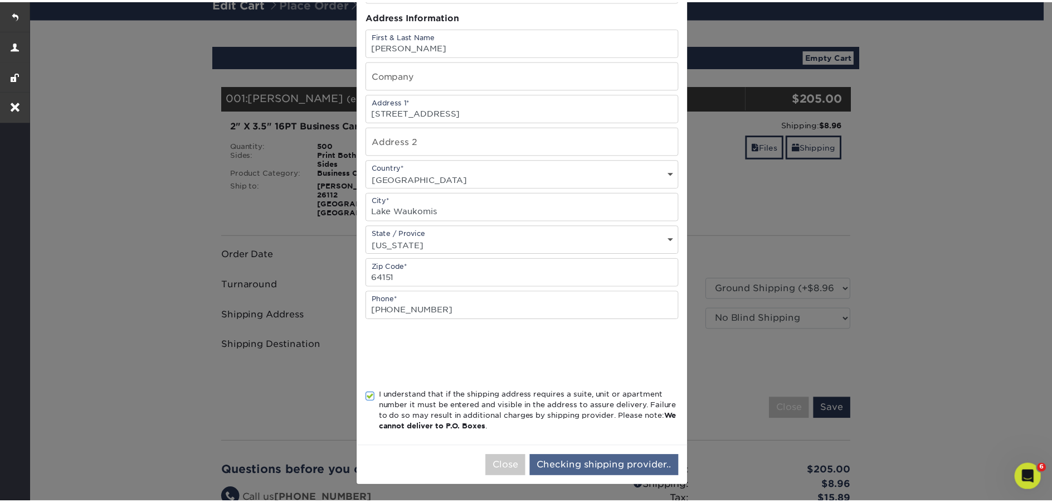
scroll to position [0, 0]
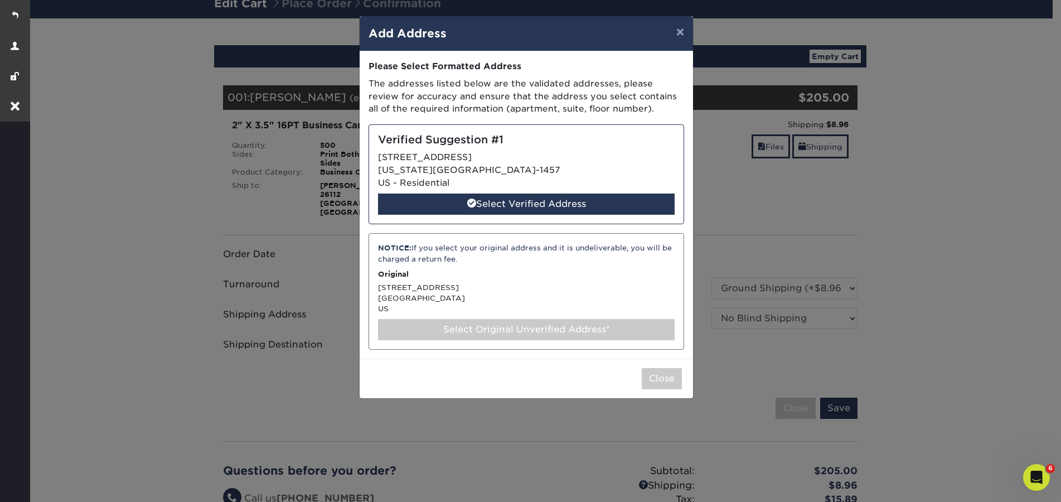
click at [523, 330] on div "Select Original Unverified Address*" at bounding box center [526, 329] width 296 height 21
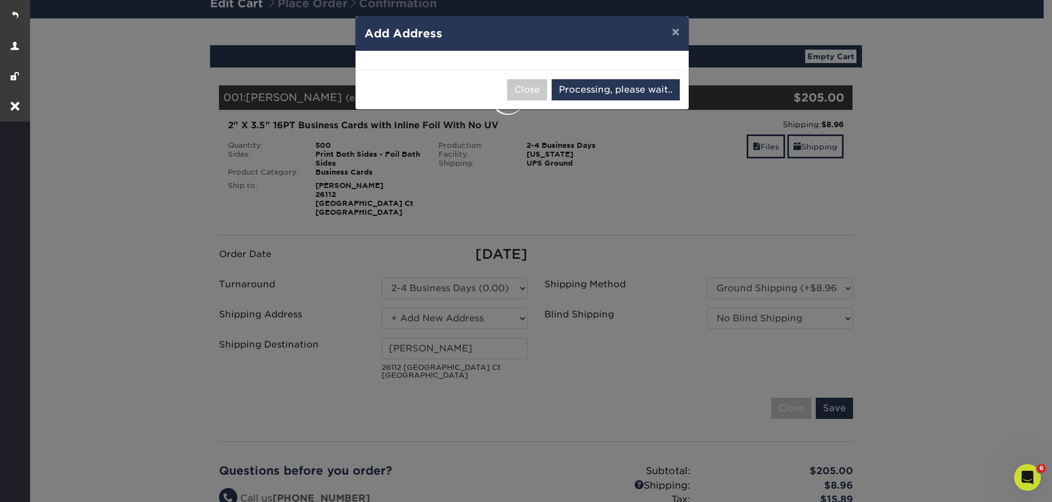
select select "285399"
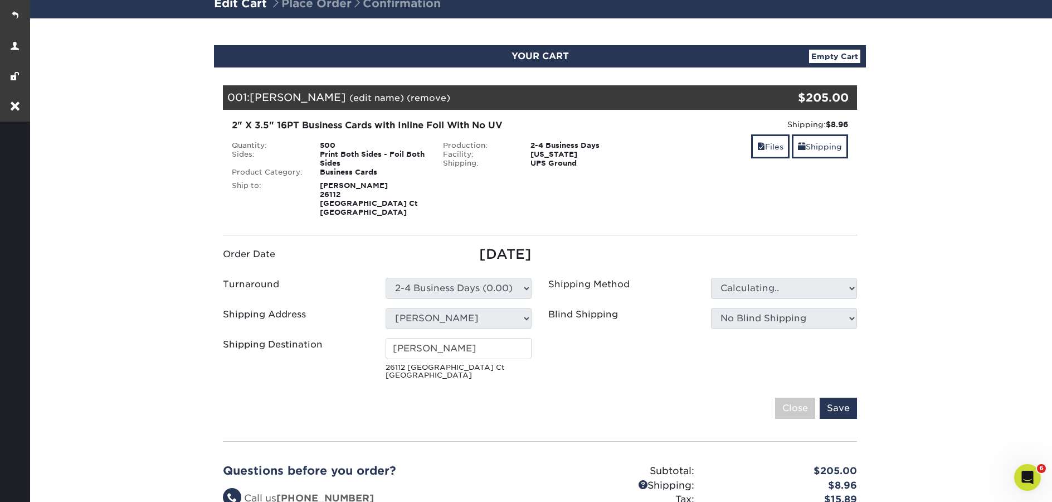
type input "[PERSON_NAME]"
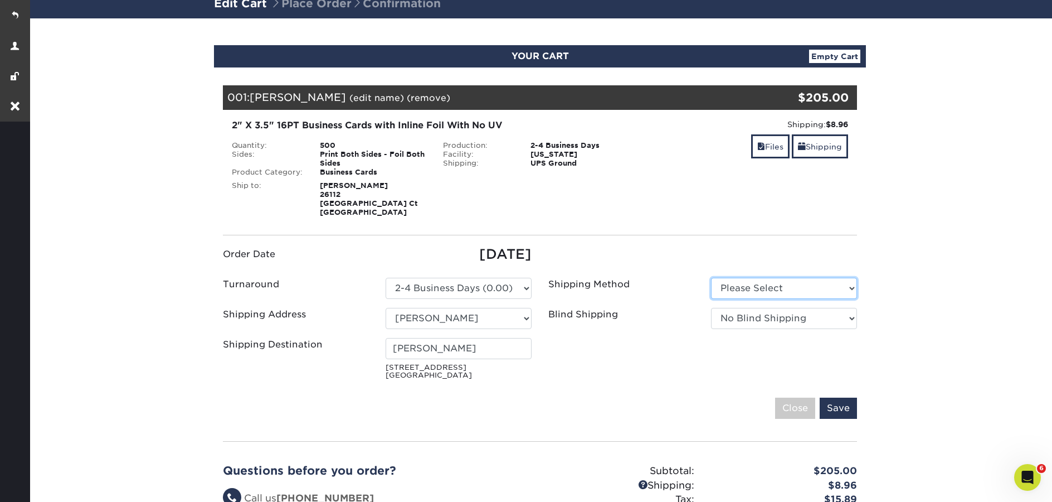
click at [820, 281] on select "Please Select Ground Shipping (+$8.96) 3 Day Shipping Service (+$19.85)" at bounding box center [784, 288] width 146 height 21
select select "03"
click at [711, 278] on select "Please Select Ground Shipping (+$8.96) 3 Day Shipping Service (+$19.85)" at bounding box center [784, 288] width 146 height 21
click at [836, 400] on input "Save" at bounding box center [838, 407] width 37 height 21
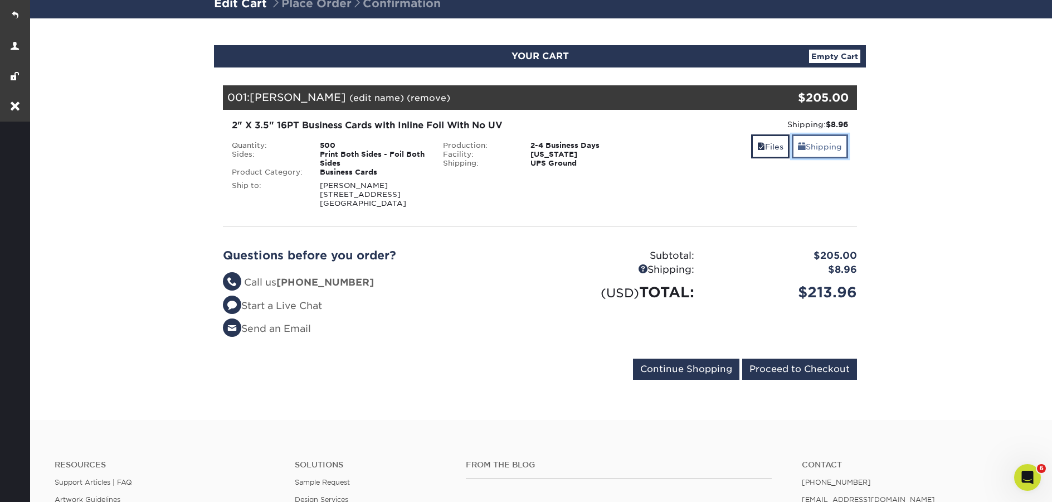
click at [808, 153] on link "Shipping" at bounding box center [820, 146] width 56 height 24
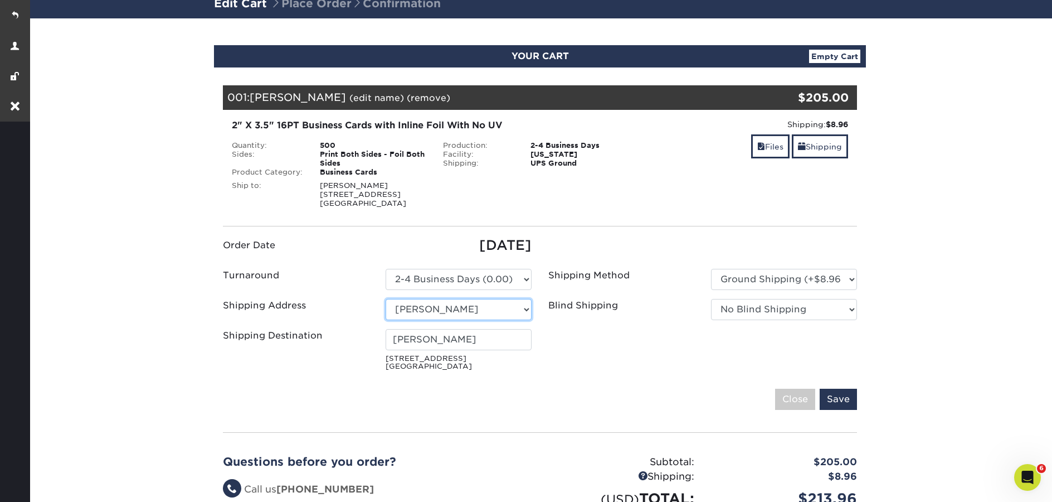
click at [494, 312] on select "Select One Brendan O'Mahoney Marcel Martinez Meg Bell Natalie Biz Ca Phil Reis …" at bounding box center [459, 309] width 146 height 21
click at [502, 337] on input "[PERSON_NAME]" at bounding box center [459, 339] width 146 height 21
click at [470, 363] on small "231 NW North Shore Dr Lake Waukomis, MT 64151" at bounding box center [459, 362] width 146 height 16
click at [512, 304] on select "Select One Brendan O'Mahoney Marcel Martinez Meg Bell Natalie Biz Ca Phil Reis …" at bounding box center [459, 309] width 146 height 21
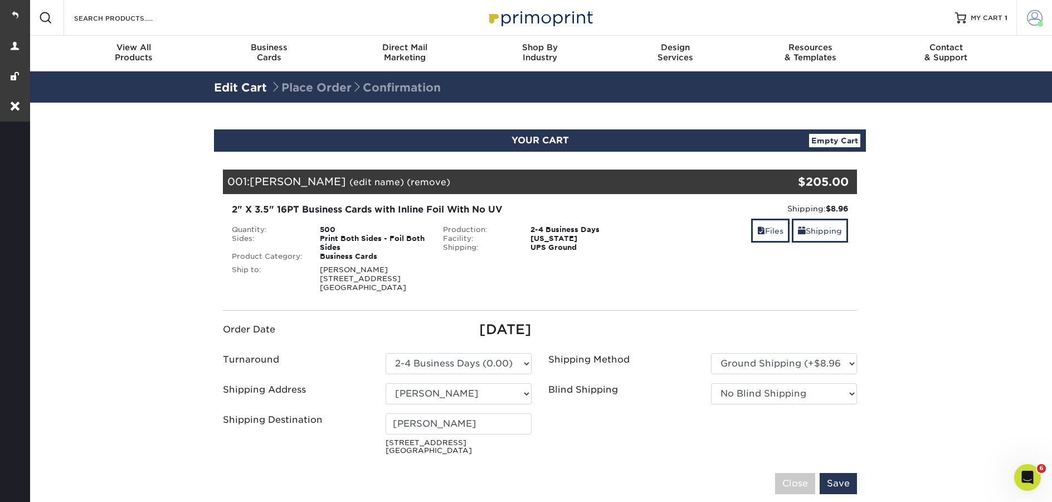
click at [1038, 26] on span at bounding box center [1041, 24] width 6 height 6
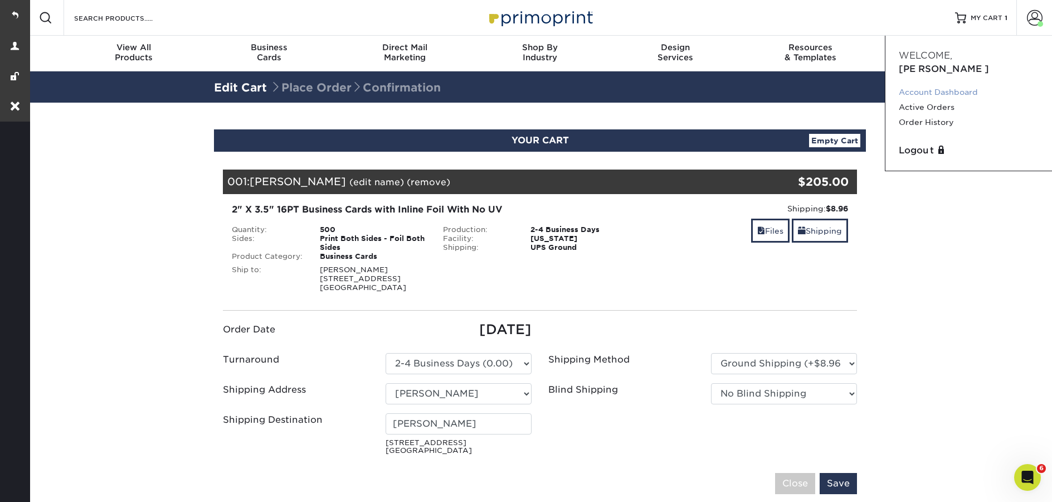
click at [938, 85] on link "Account Dashboard" at bounding box center [969, 92] width 140 height 15
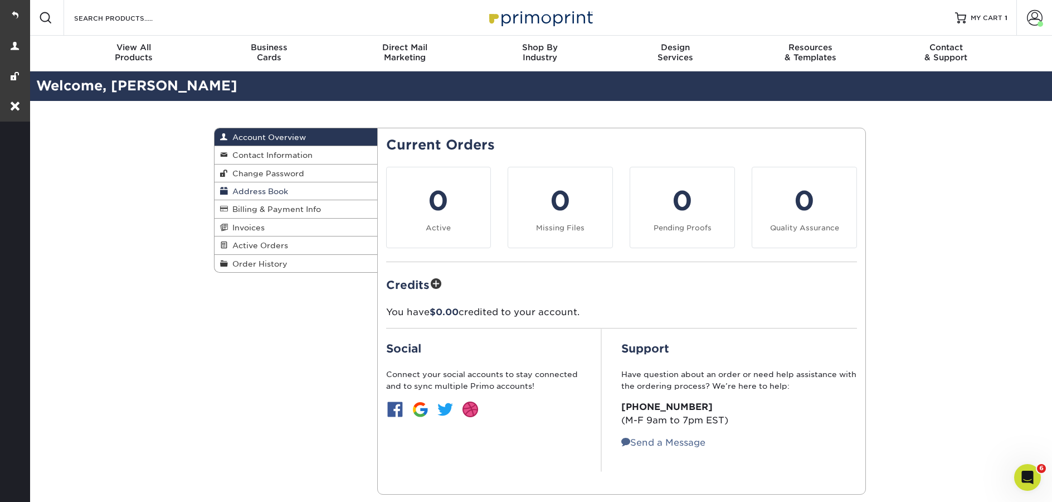
click at [253, 188] on span "Address Book" at bounding box center [258, 191] width 60 height 9
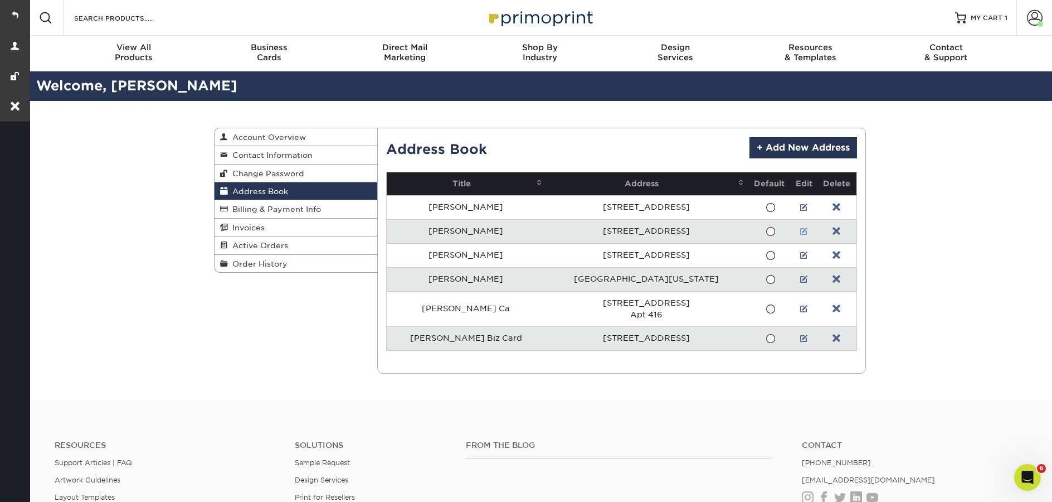
click at [800, 233] on link at bounding box center [804, 231] width 8 height 9
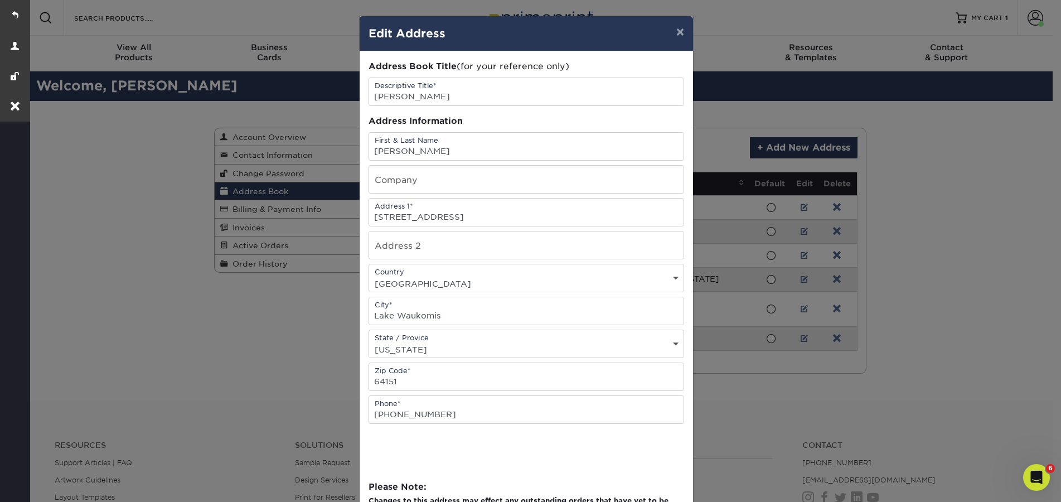
click at [471, 344] on select "State / Province Alabama Alaska Arizona Arkansas California Colorado Connecticu…" at bounding box center [526, 349] width 314 height 16
click at [369, 341] on select "State / Province Alabama Alaska Arizona Arkansas California Colorado Connecticu…" at bounding box center [526, 349] width 314 height 16
click at [471, 343] on select "State / Province Alabama Alaska Arizona Arkansas California Colorado Connecticu…" at bounding box center [526, 349] width 314 height 16
select select "MO"
click at [369, 341] on select "State / Province Alabama Alaska Arizona Arkansas California Colorado Connecticu…" at bounding box center [526, 349] width 314 height 16
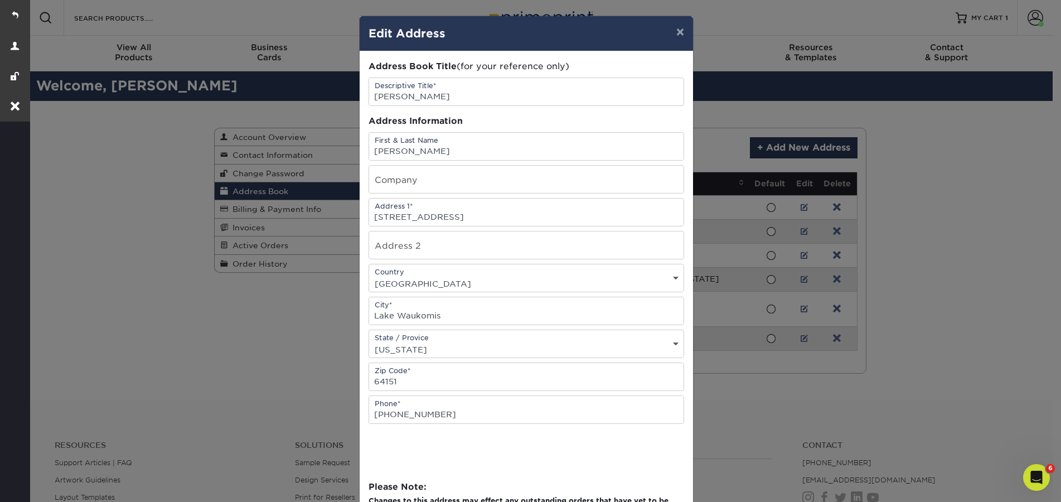
scroll to position [112, 0]
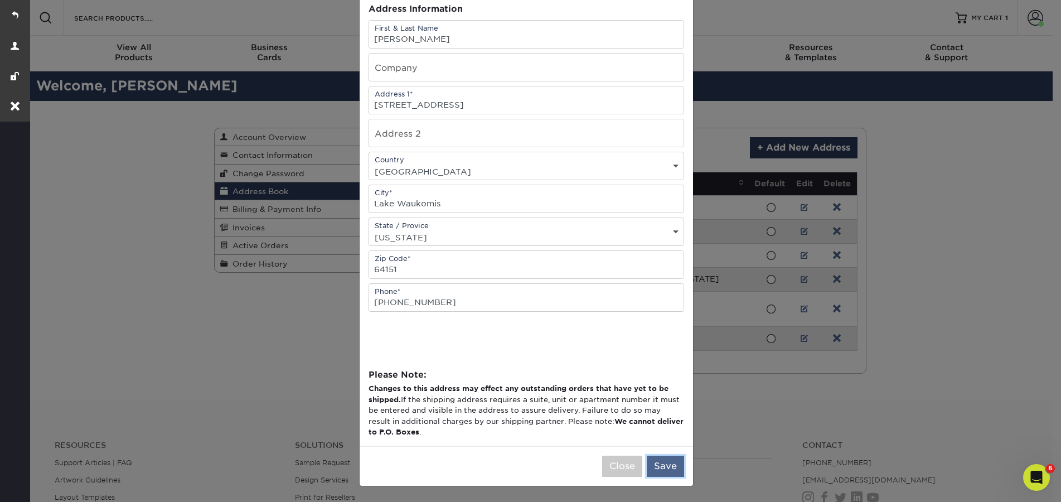
click at [657, 464] on button "Save" at bounding box center [664, 465] width 37 height 21
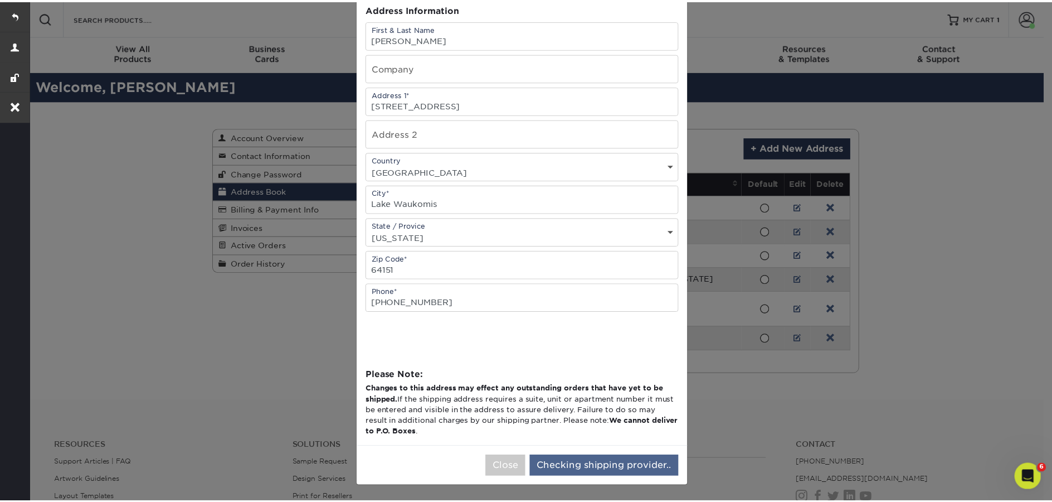
scroll to position [0, 0]
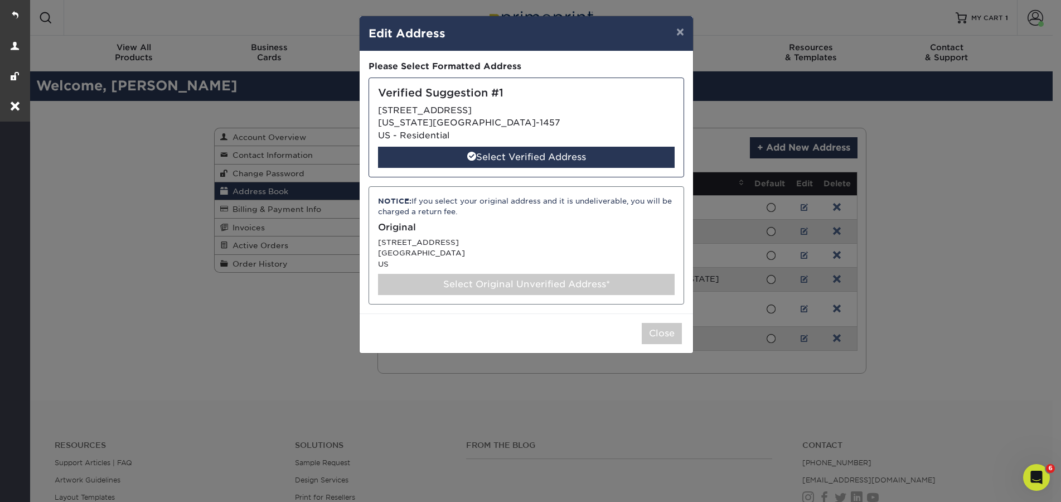
click at [583, 287] on div "Select Original Unverified Address*" at bounding box center [526, 284] width 296 height 21
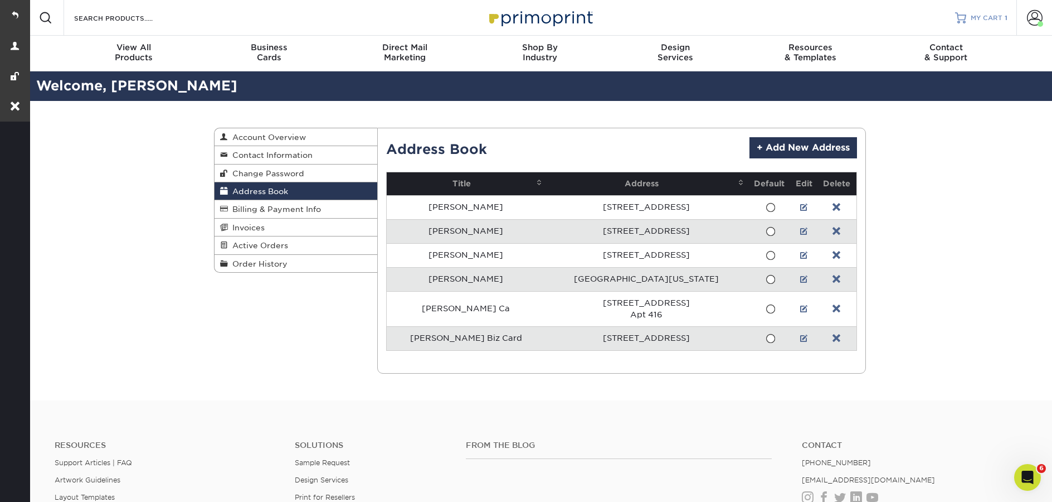
click at [1000, 23] on link "MY CART 1" at bounding box center [981, 18] width 52 height 36
